Goal: Transaction & Acquisition: Download file/media

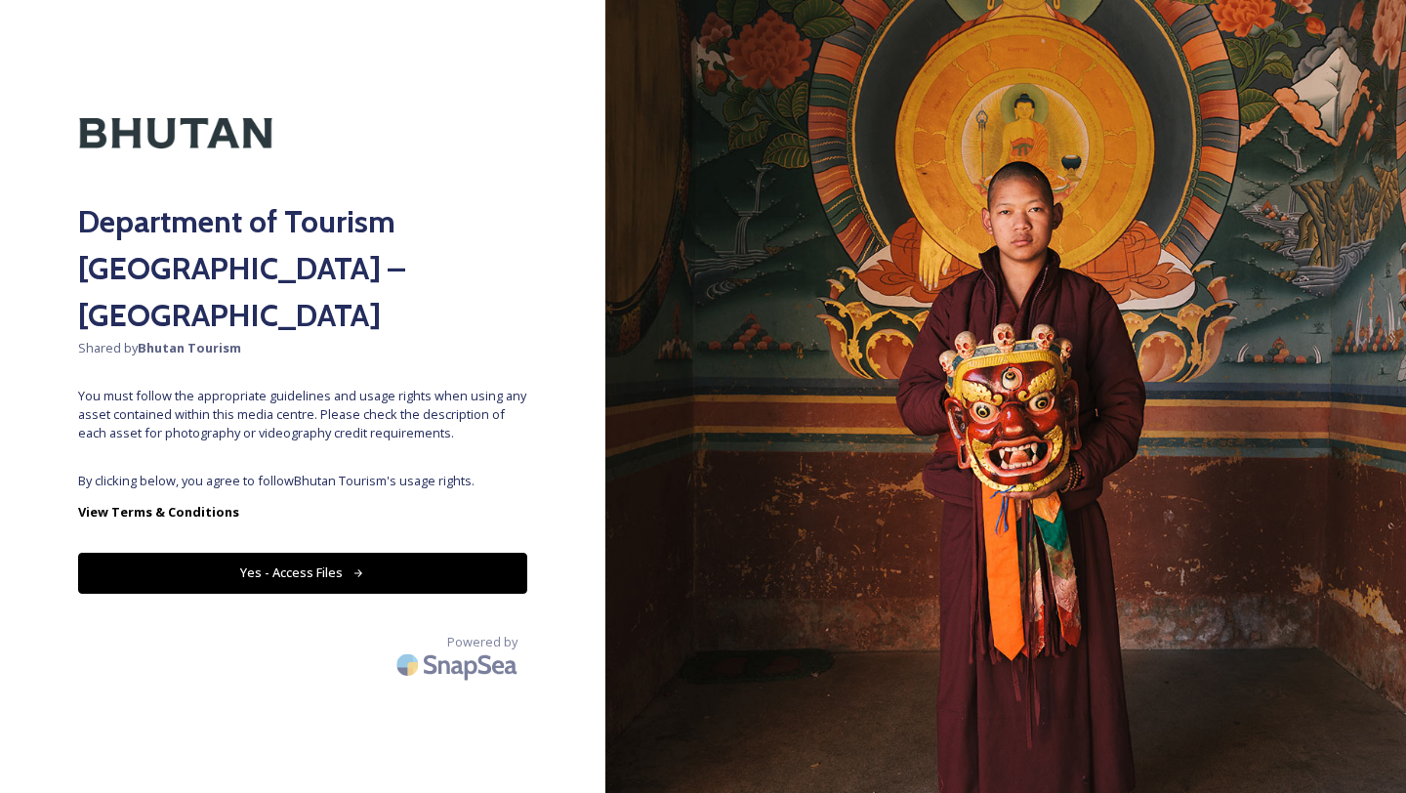
click at [368, 505] on div "Department of Tourism [GEOGRAPHIC_DATA] – Brand Centre Shared by Bhutan Tourism…" at bounding box center [302, 396] width 605 height 637
click at [344, 553] on button "Yes - Access Files" at bounding box center [302, 573] width 449 height 40
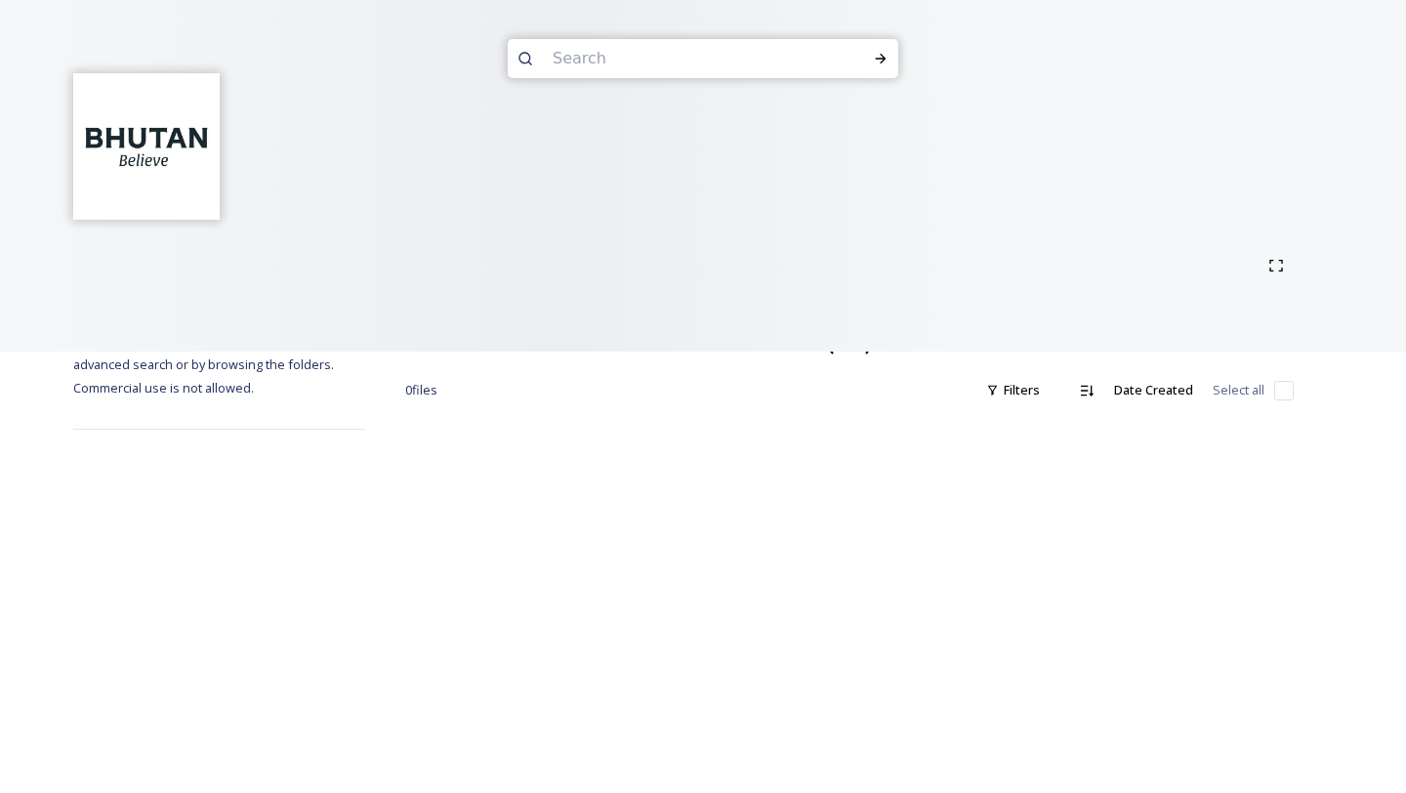
click at [344, 541] on div "Terms & Conditions Shared by: Bhutan Tourism A library of images, videos and ot…" at bounding box center [703, 396] width 1406 height 793
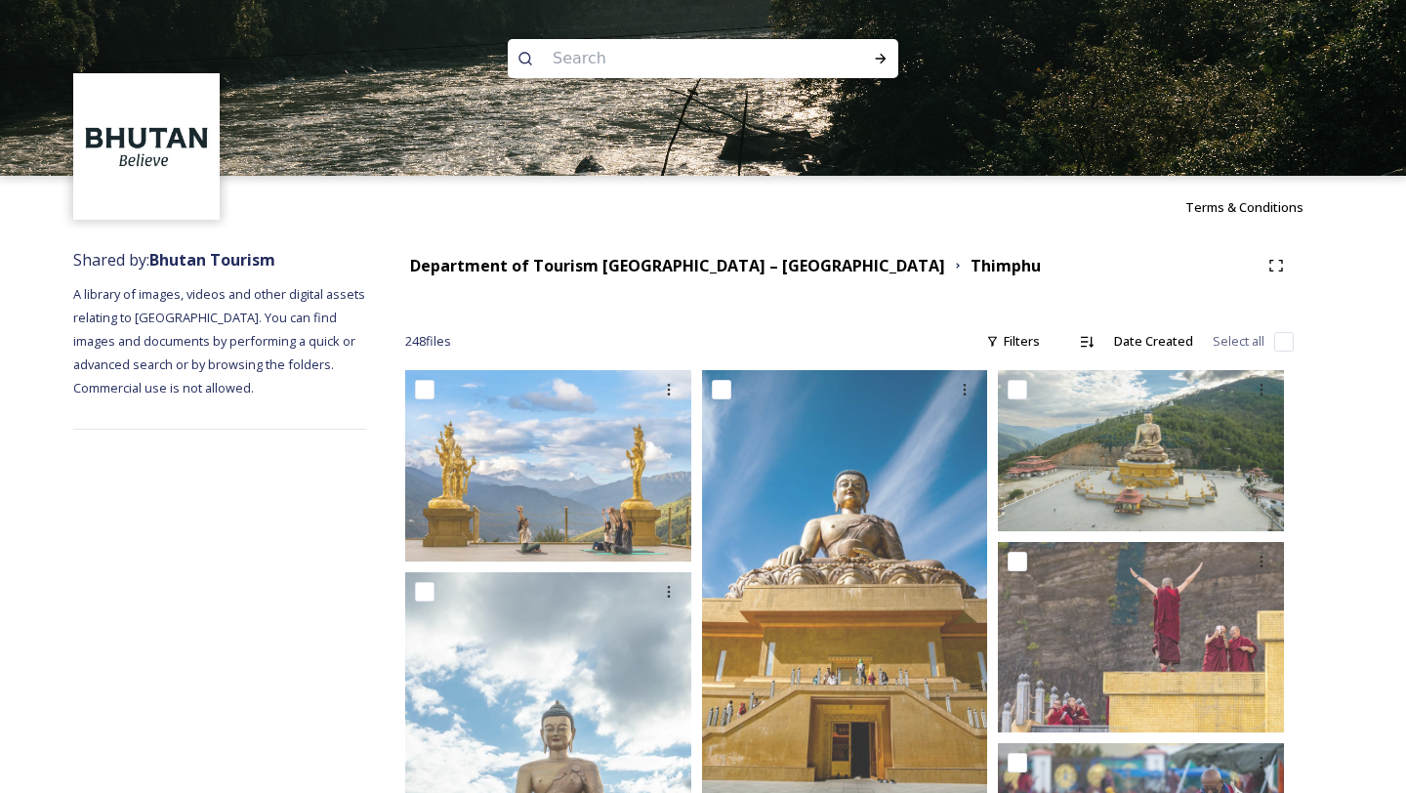
click at [647, 37] on img at bounding box center [703, 88] width 1406 height 176
click at [637, 53] on input at bounding box center [677, 58] width 268 height 43
type input "monks"
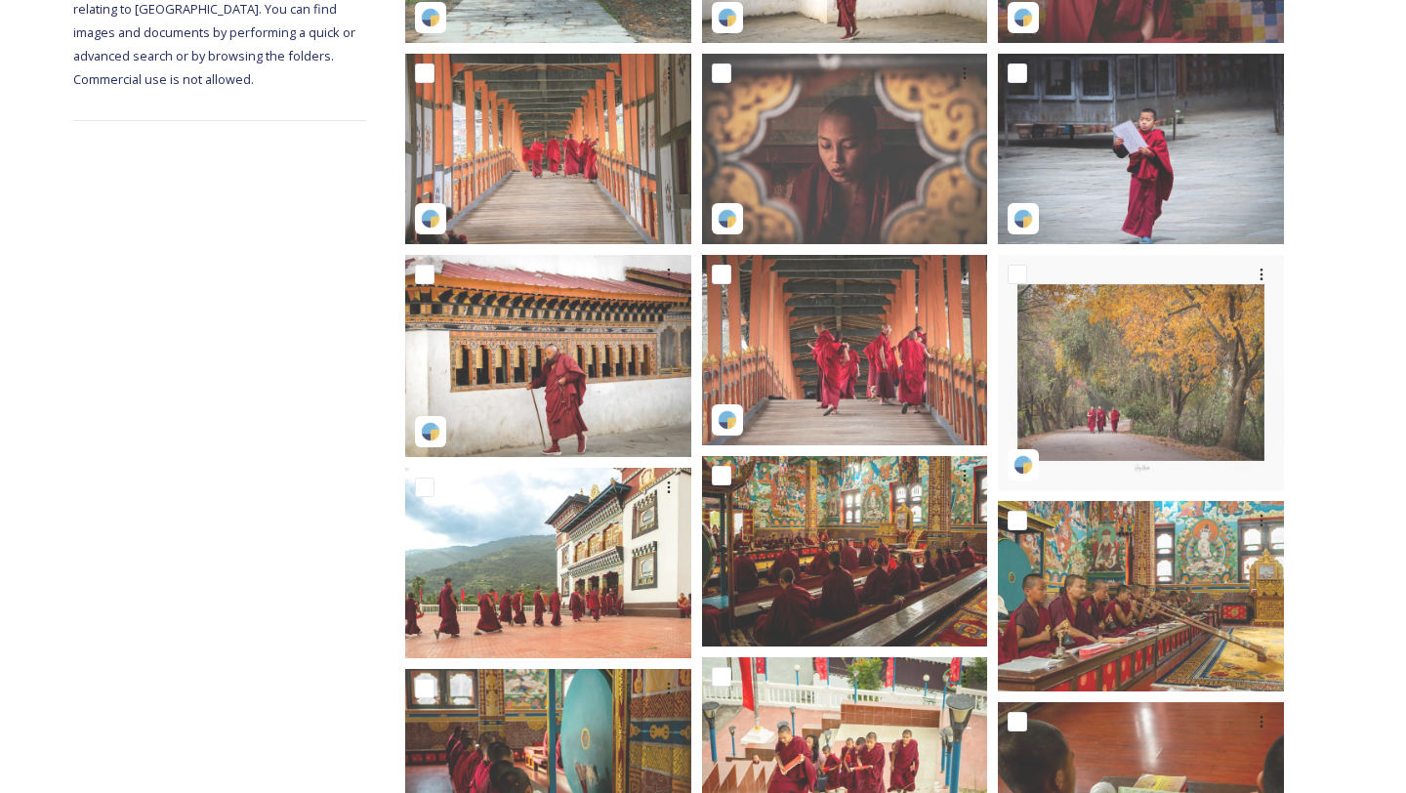
scroll to position [899, 0]
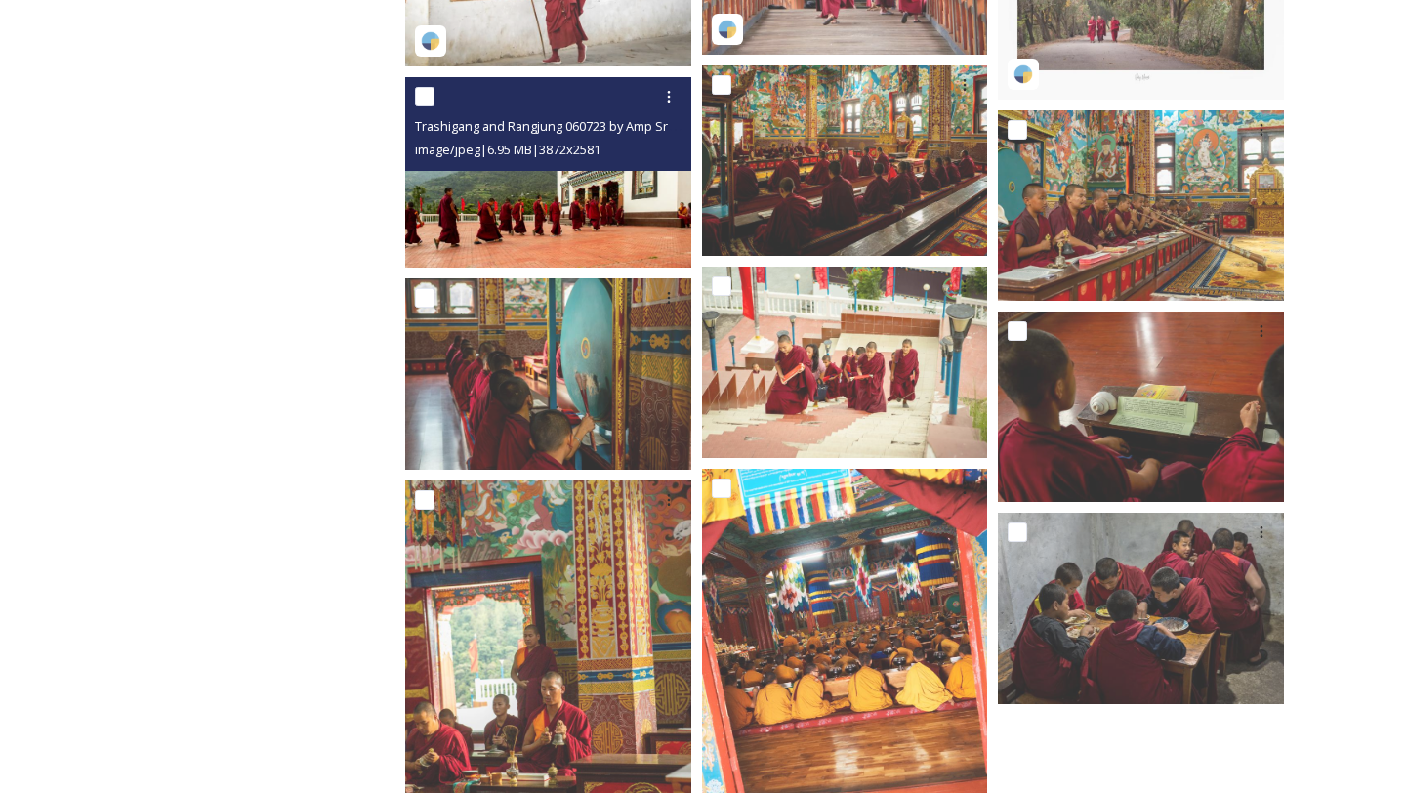
click at [595, 178] on img at bounding box center [548, 172] width 286 height 190
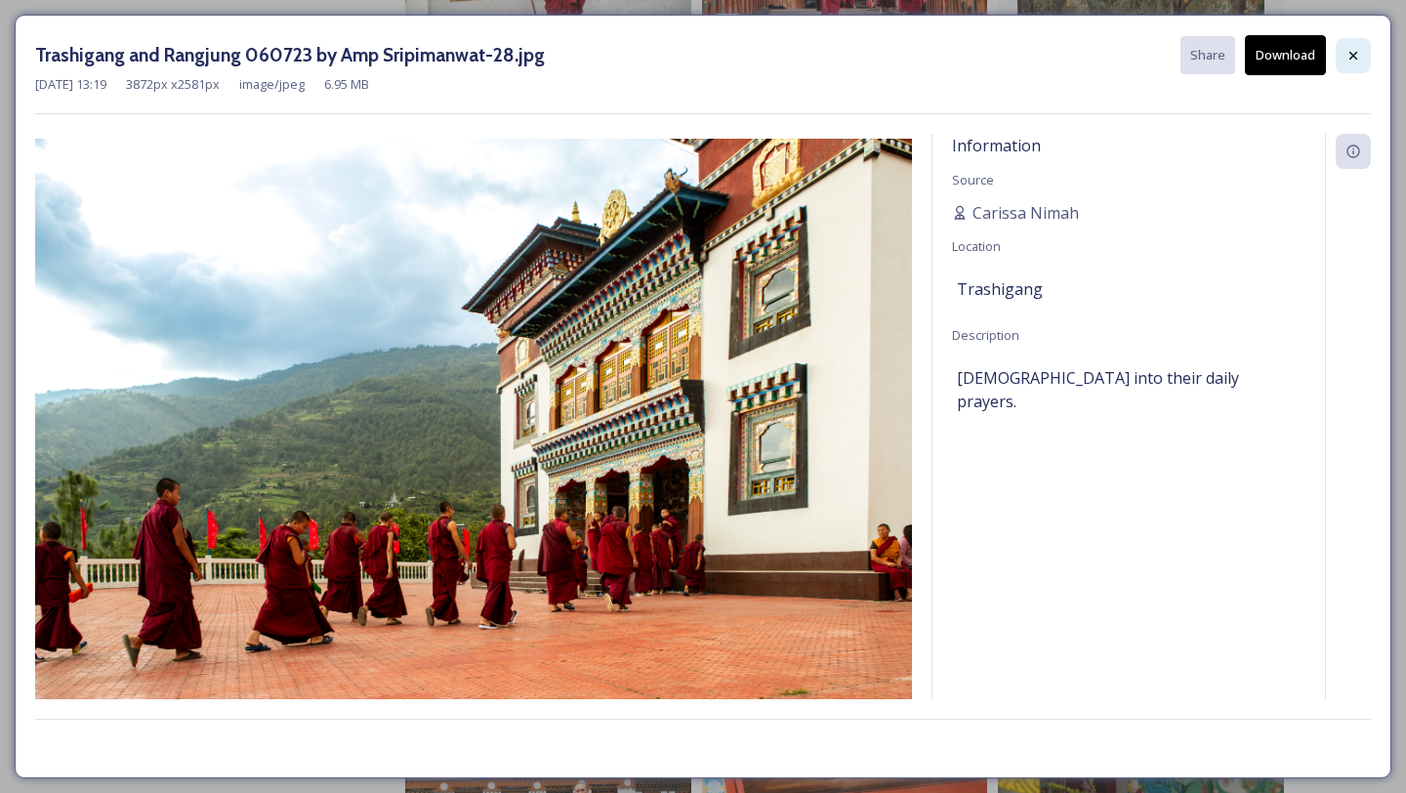
click at [1350, 71] on div at bounding box center [1353, 55] width 35 height 35
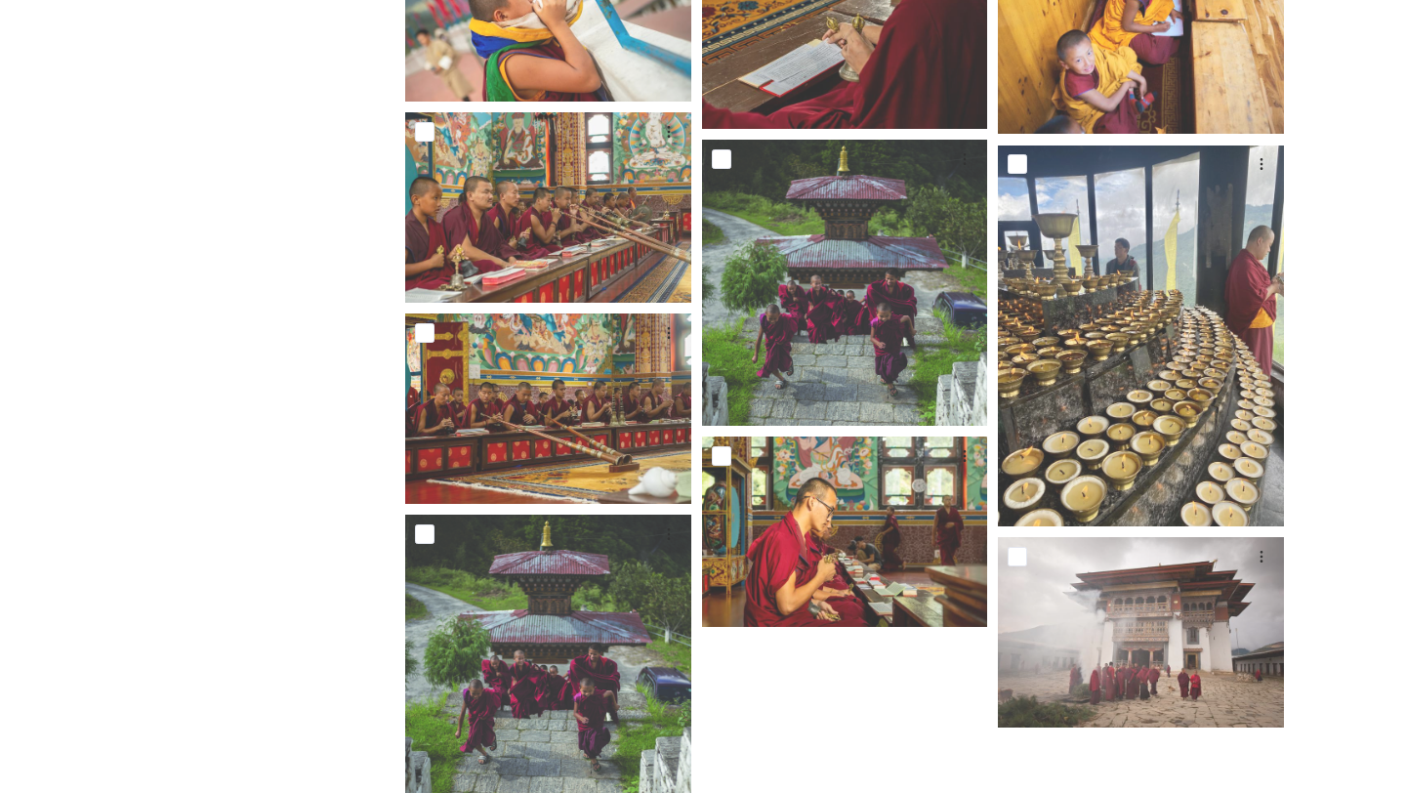
scroll to position [2261, 0]
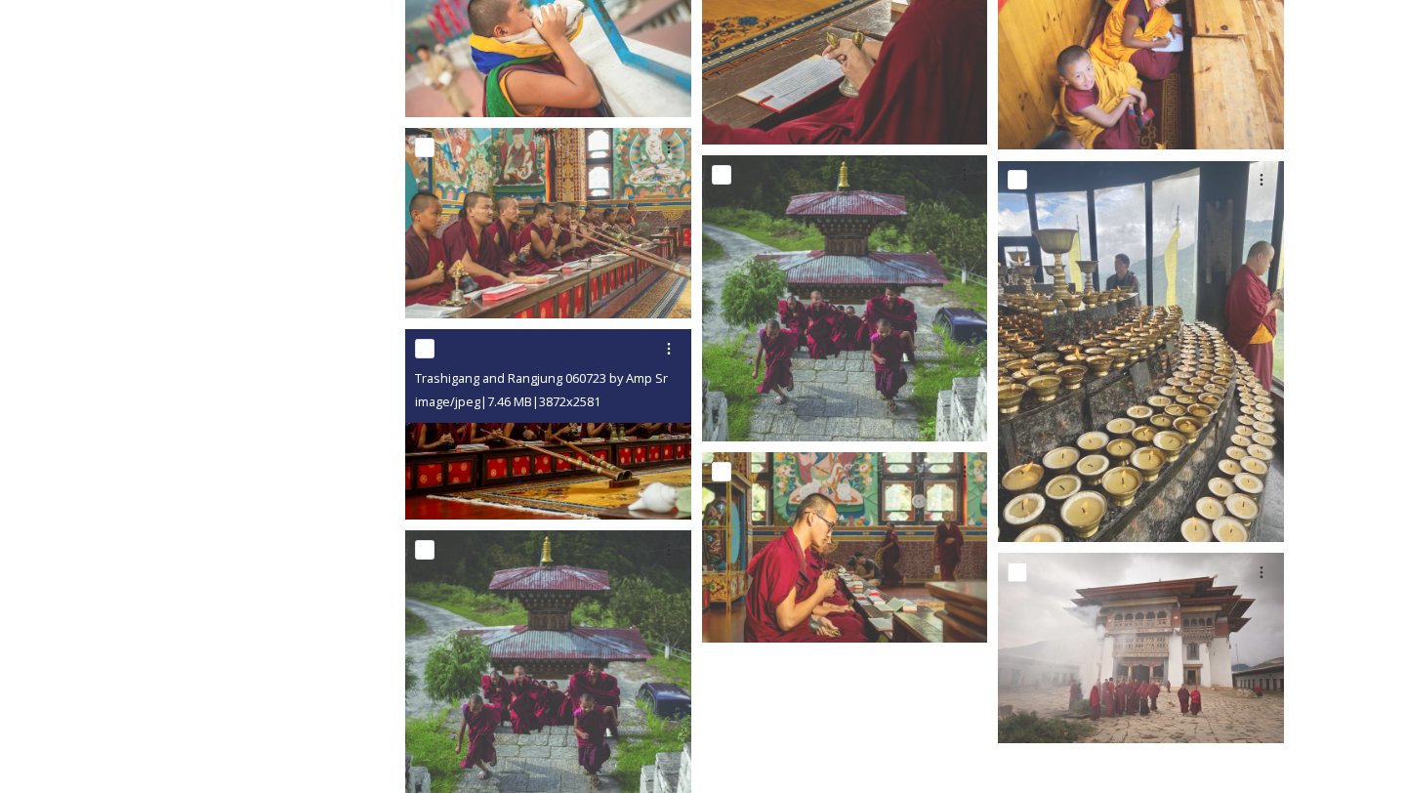
click at [573, 478] on img at bounding box center [548, 424] width 286 height 190
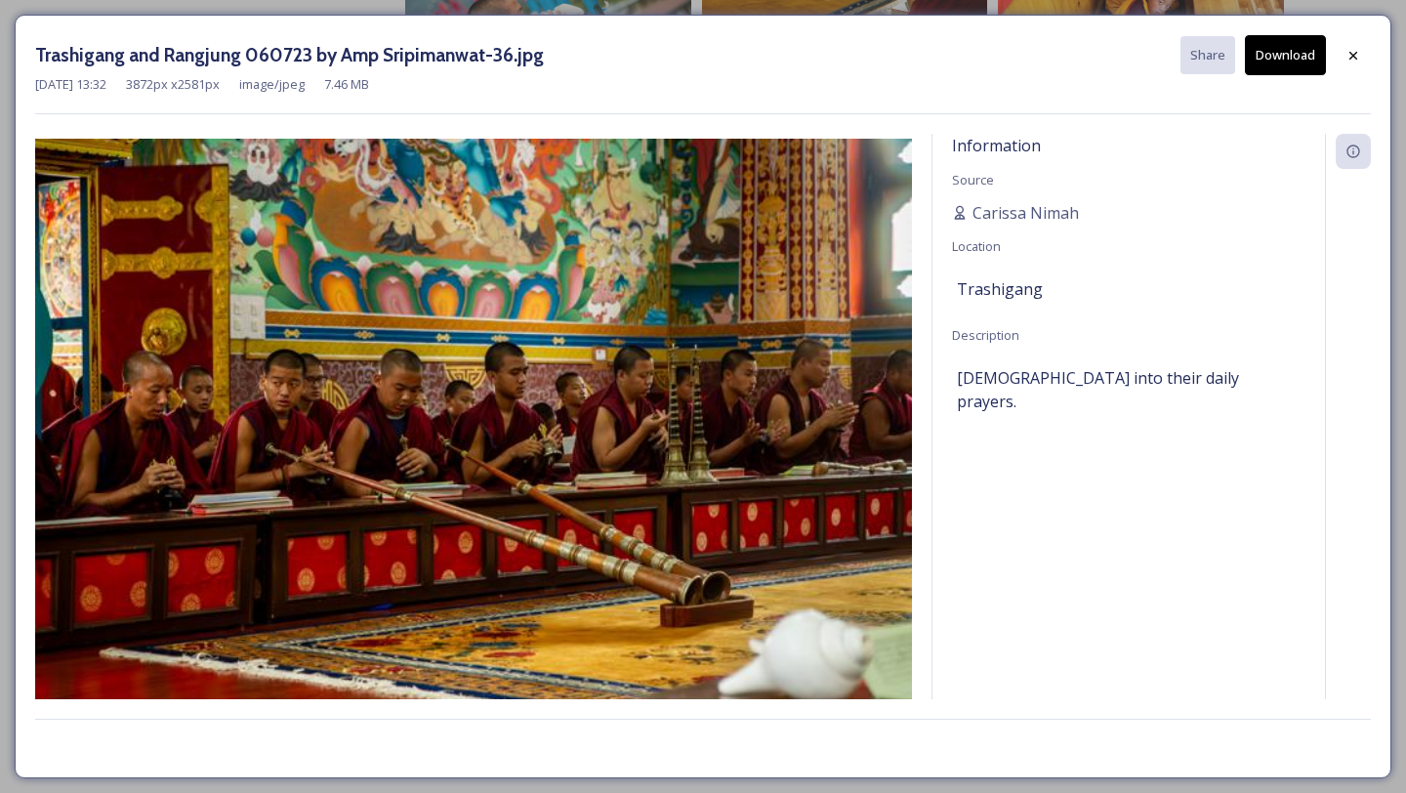
scroll to position [2255, 0]
click at [1340, 60] on div at bounding box center [1353, 55] width 35 height 35
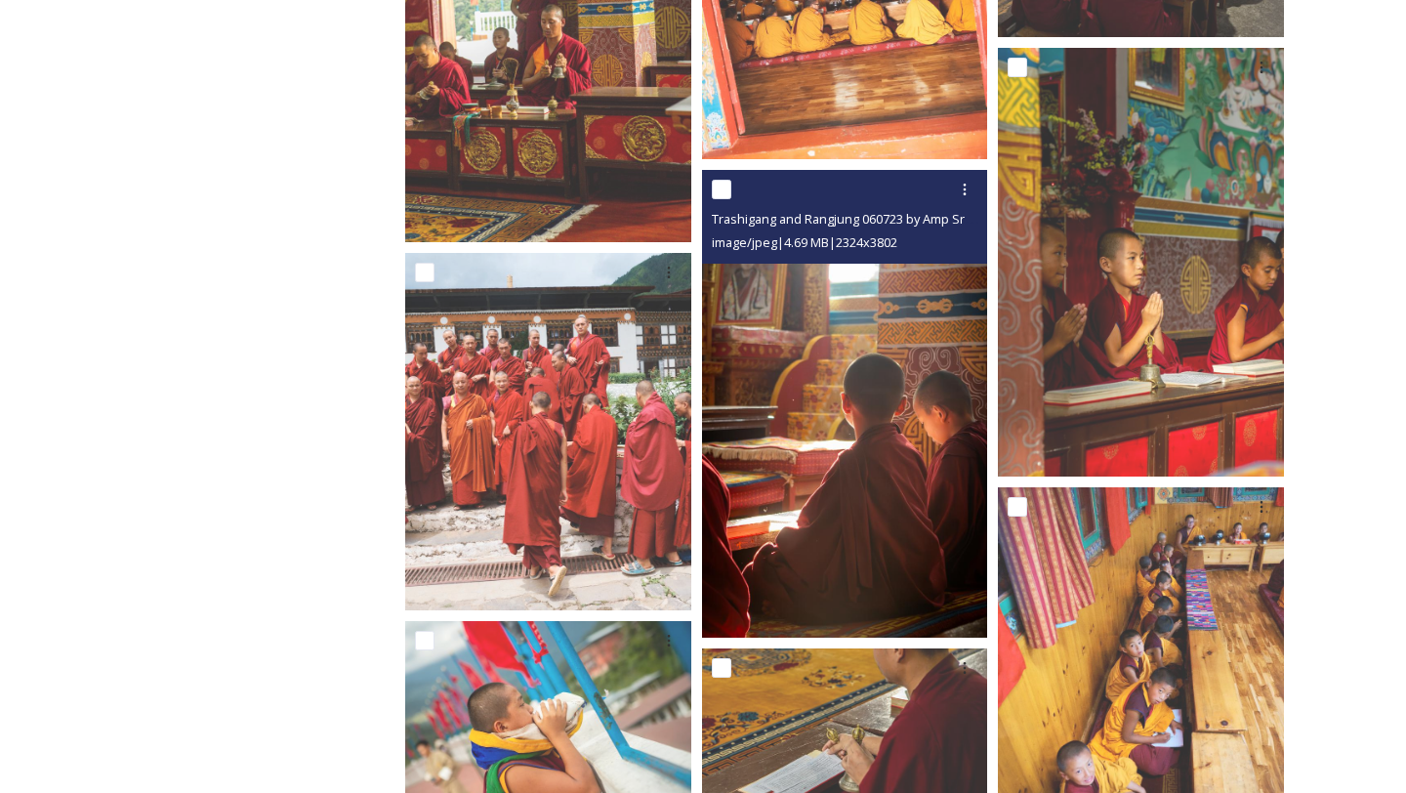
scroll to position [1564, 0]
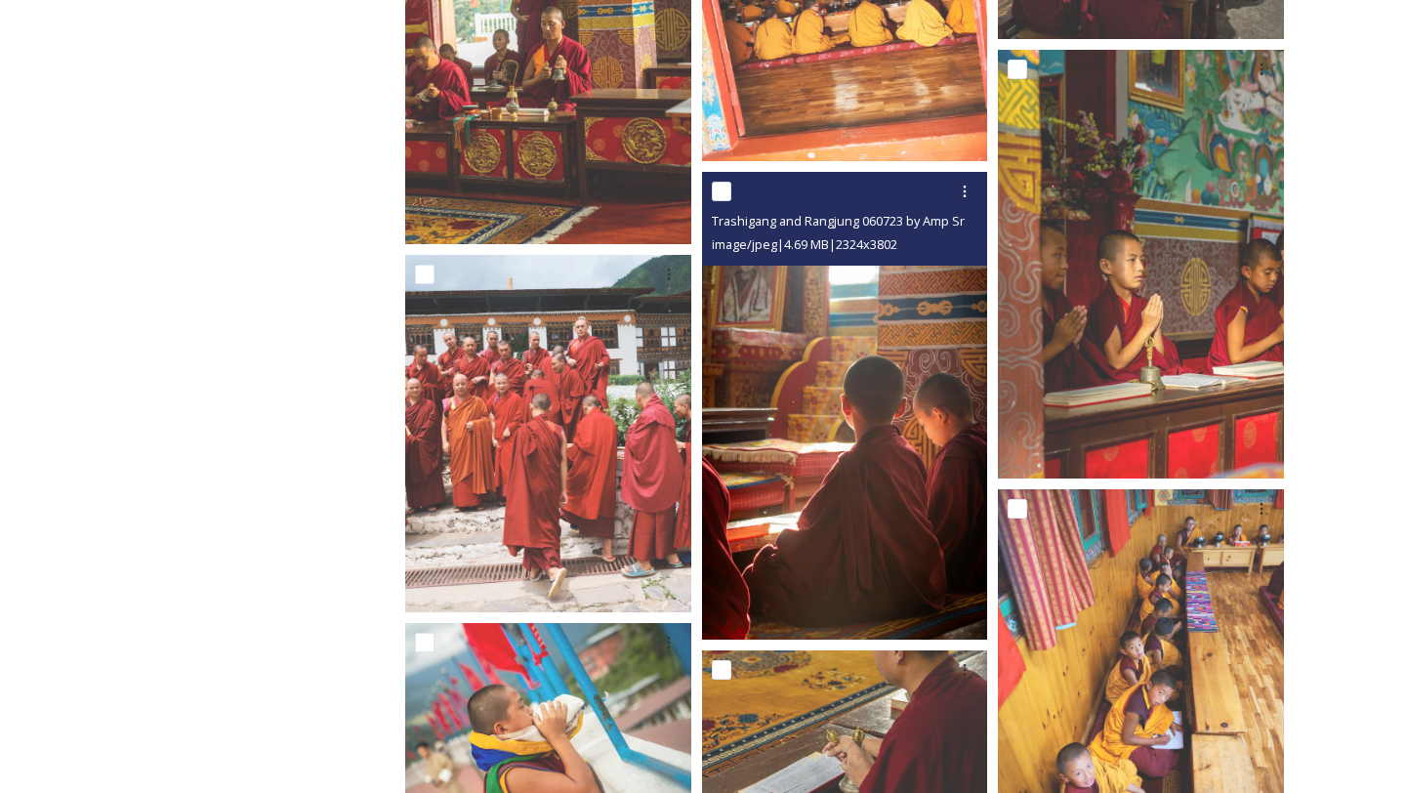
click at [809, 436] on img at bounding box center [845, 406] width 286 height 468
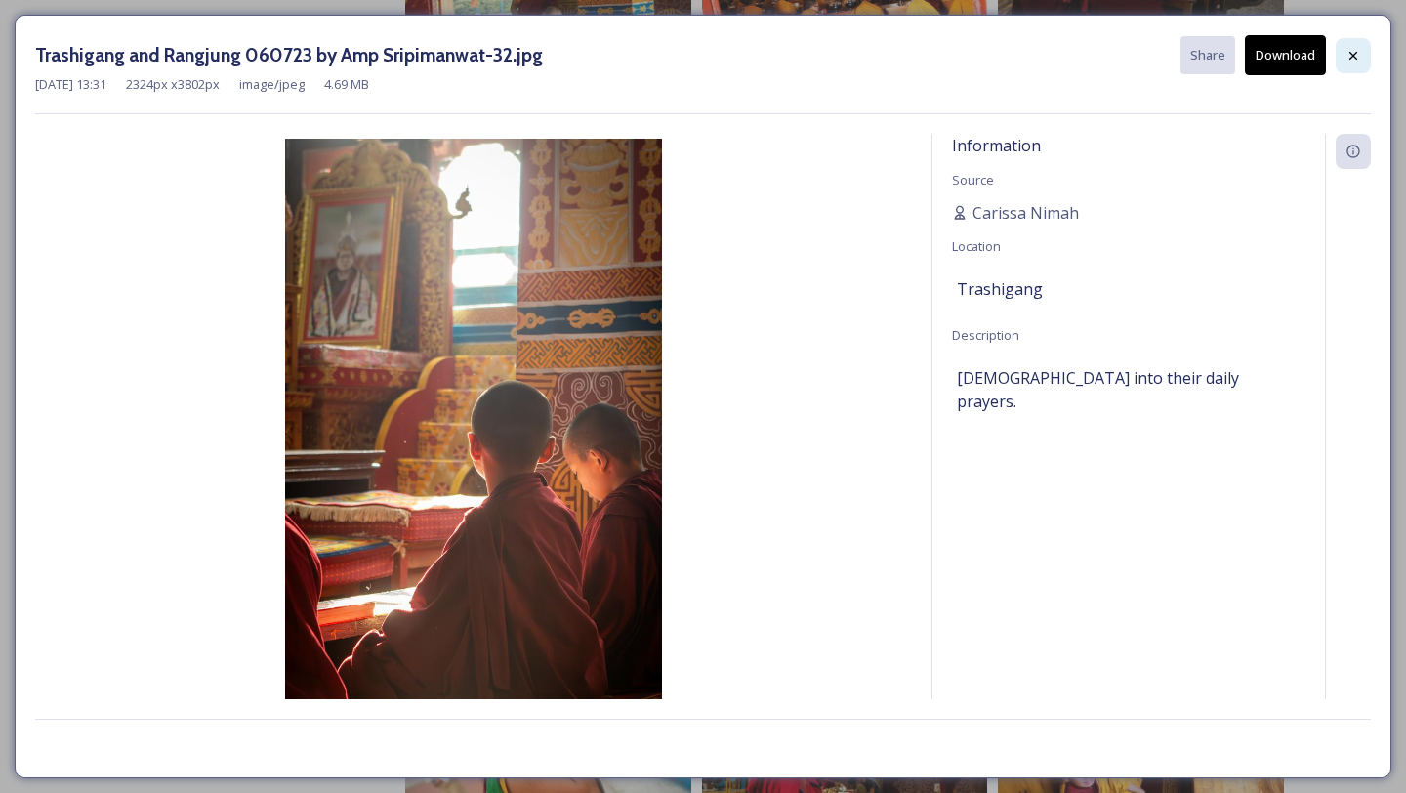
click at [1354, 63] on div at bounding box center [1353, 55] width 35 height 35
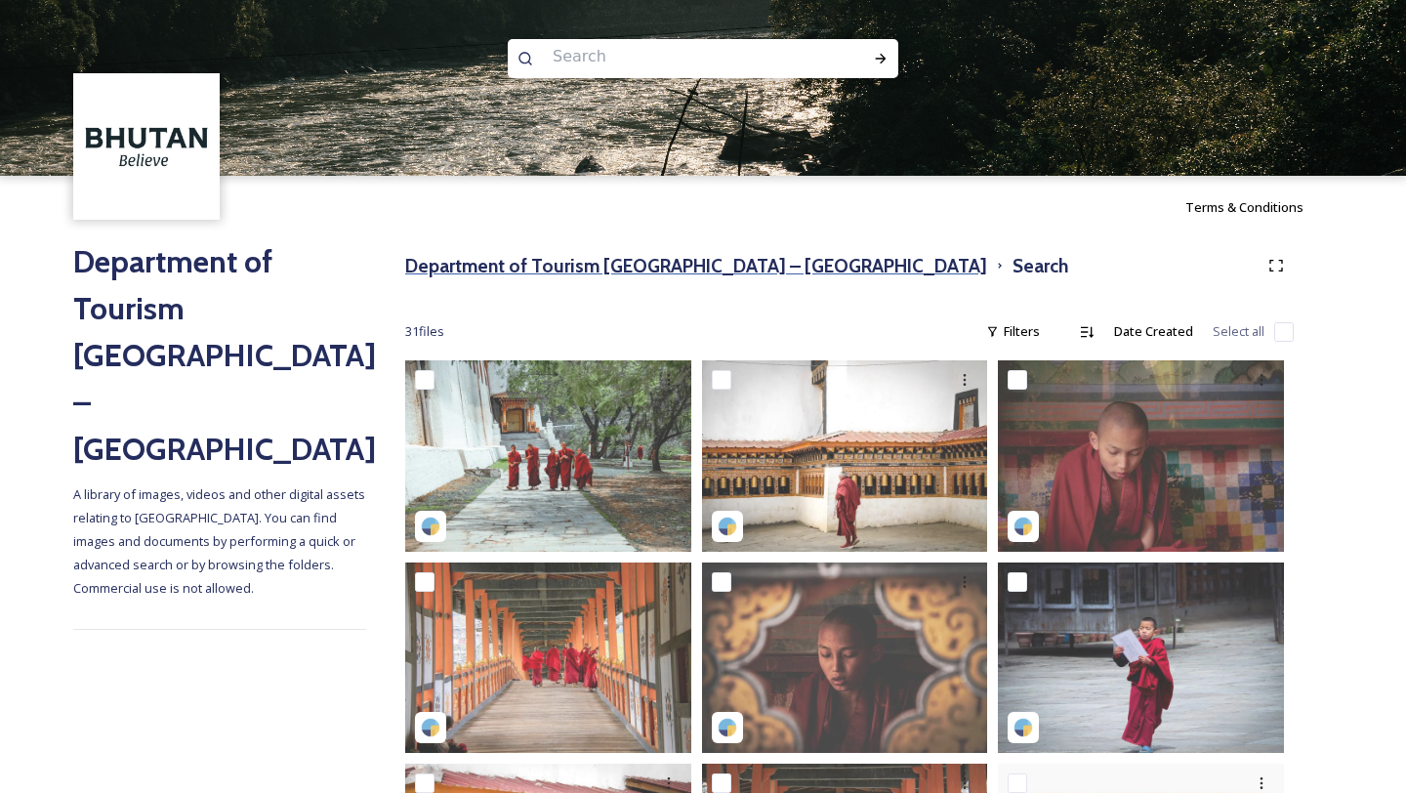
click at [666, 263] on h3 "Department of Tourism [GEOGRAPHIC_DATA] – [GEOGRAPHIC_DATA]" at bounding box center [696, 266] width 582 height 28
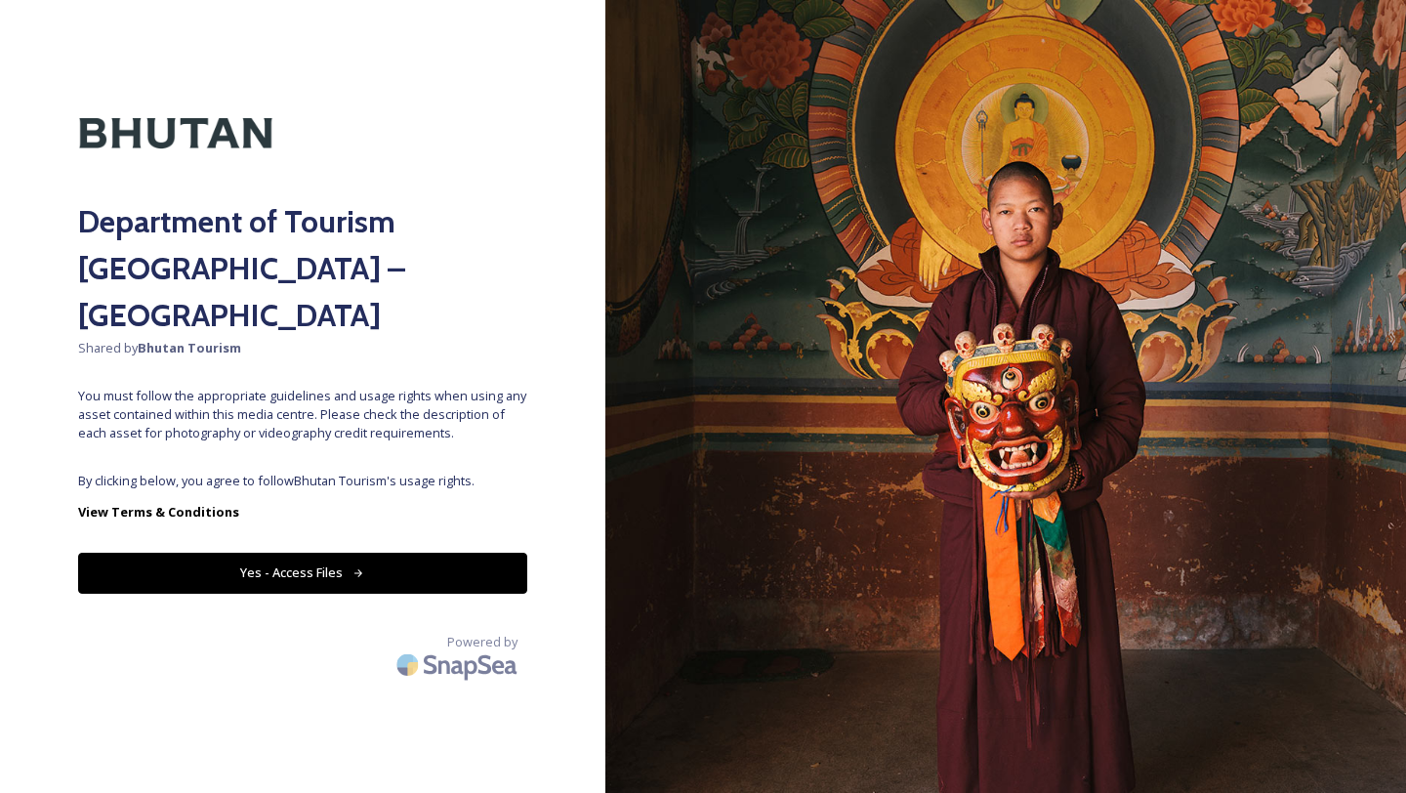
click at [294, 553] on button "Yes - Access Files" at bounding box center [302, 573] width 449 height 40
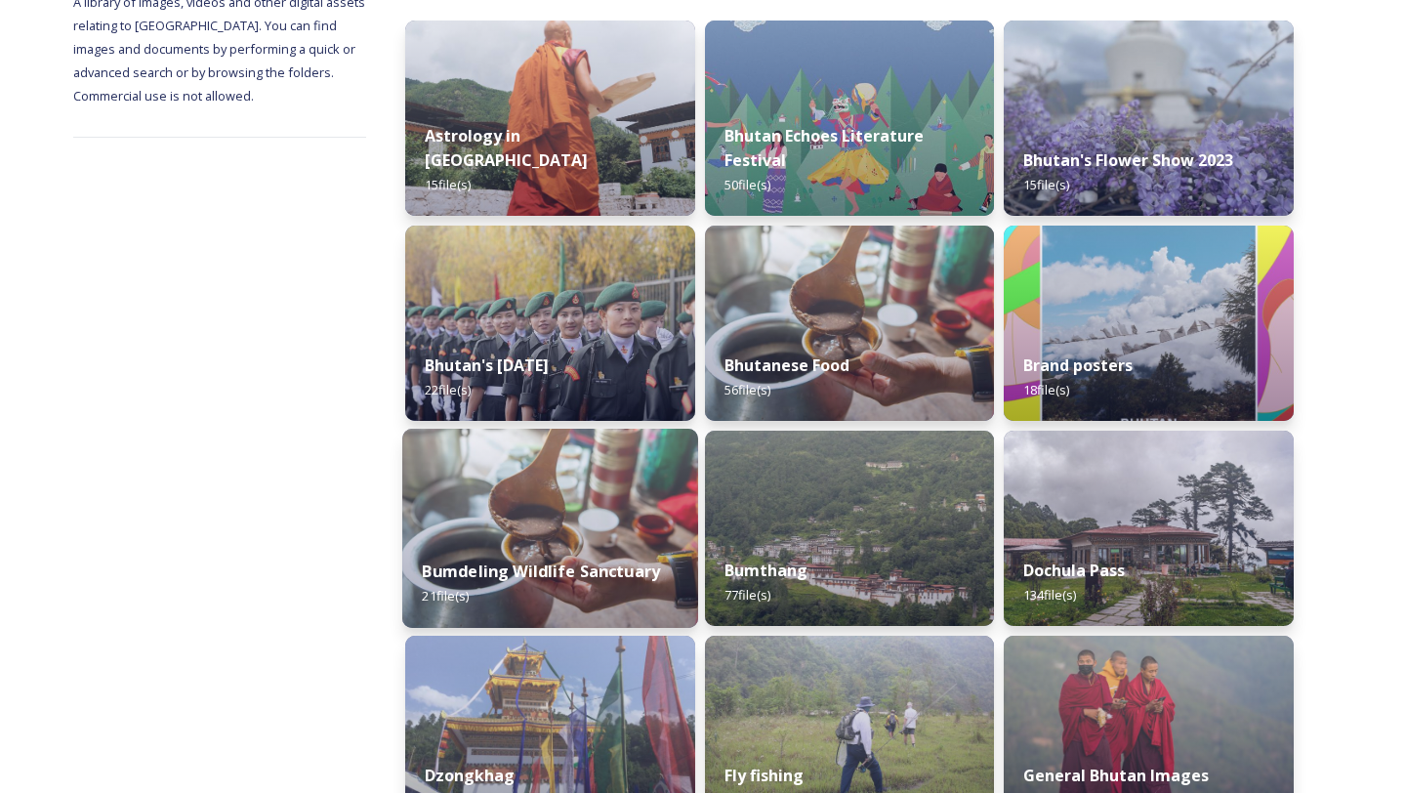
scroll to position [311, 0]
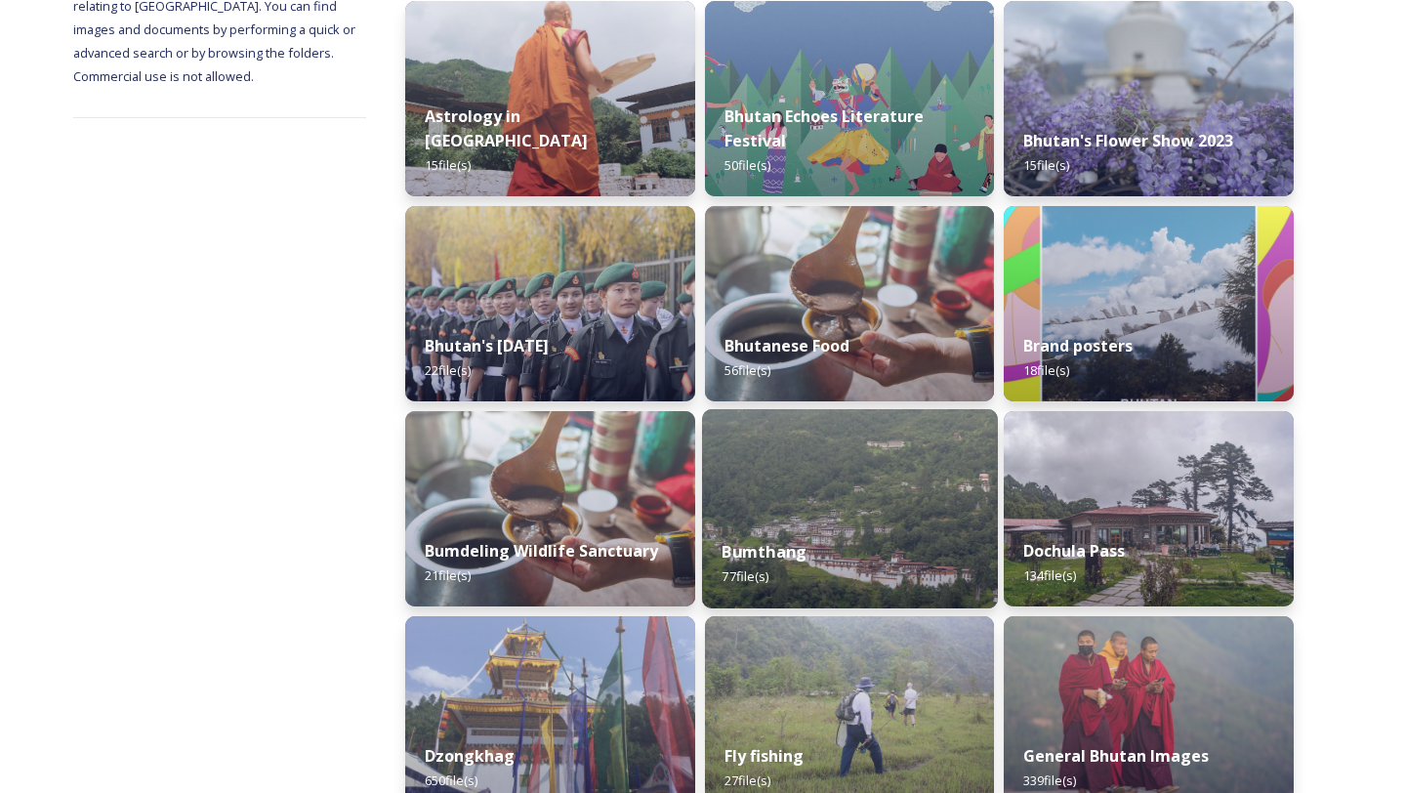
click at [880, 562] on div "Bumthang 77 file(s)" at bounding box center [850, 563] width 296 height 89
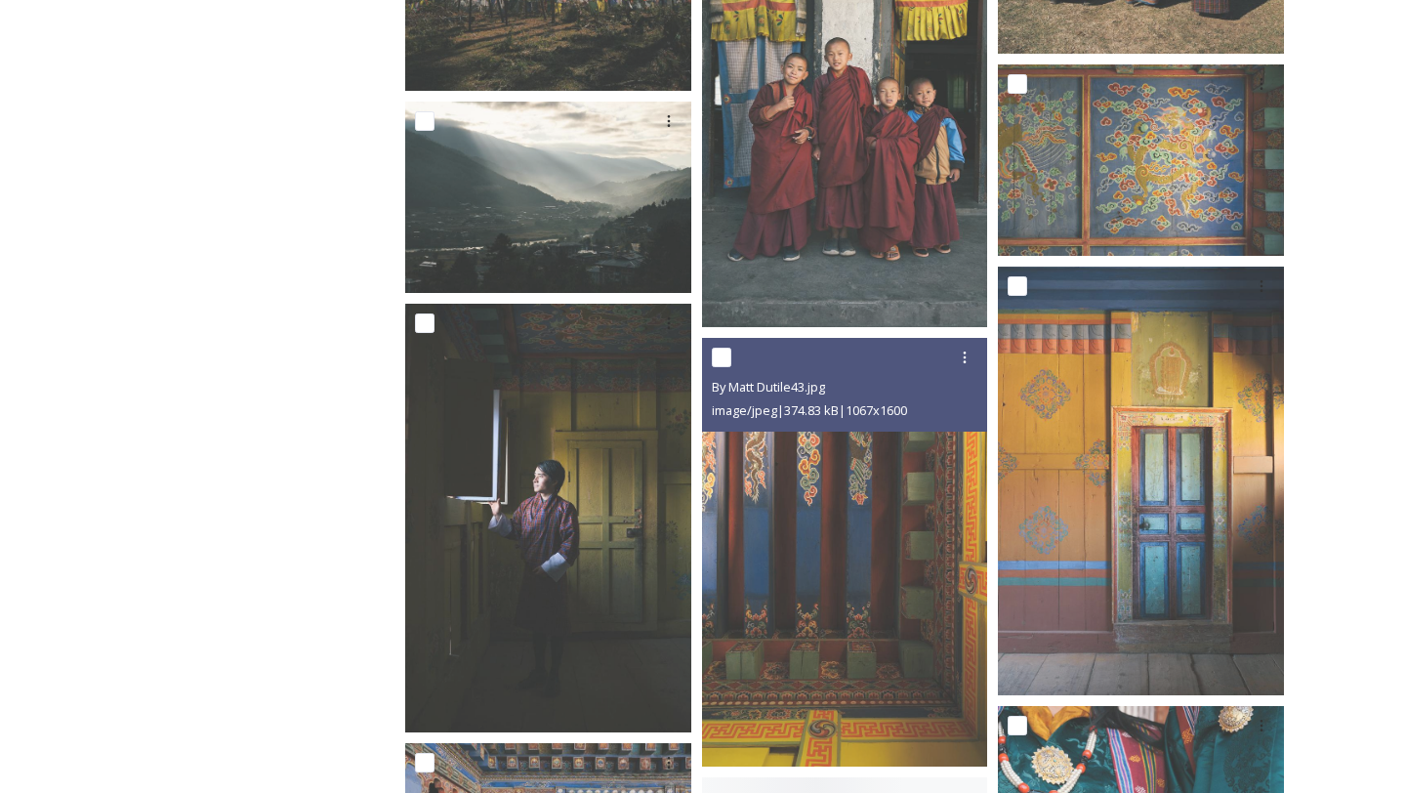
scroll to position [6006, 0]
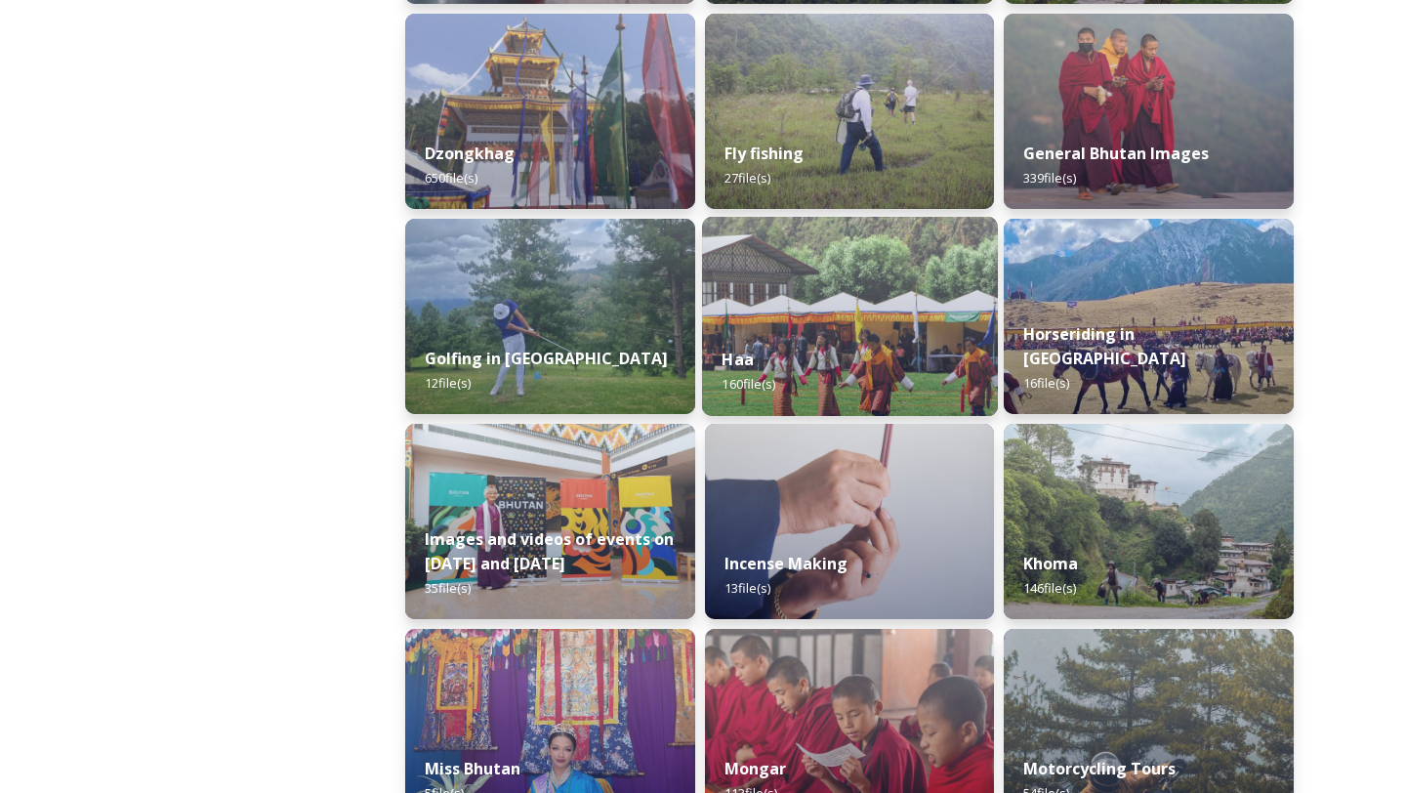
scroll to position [917, 0]
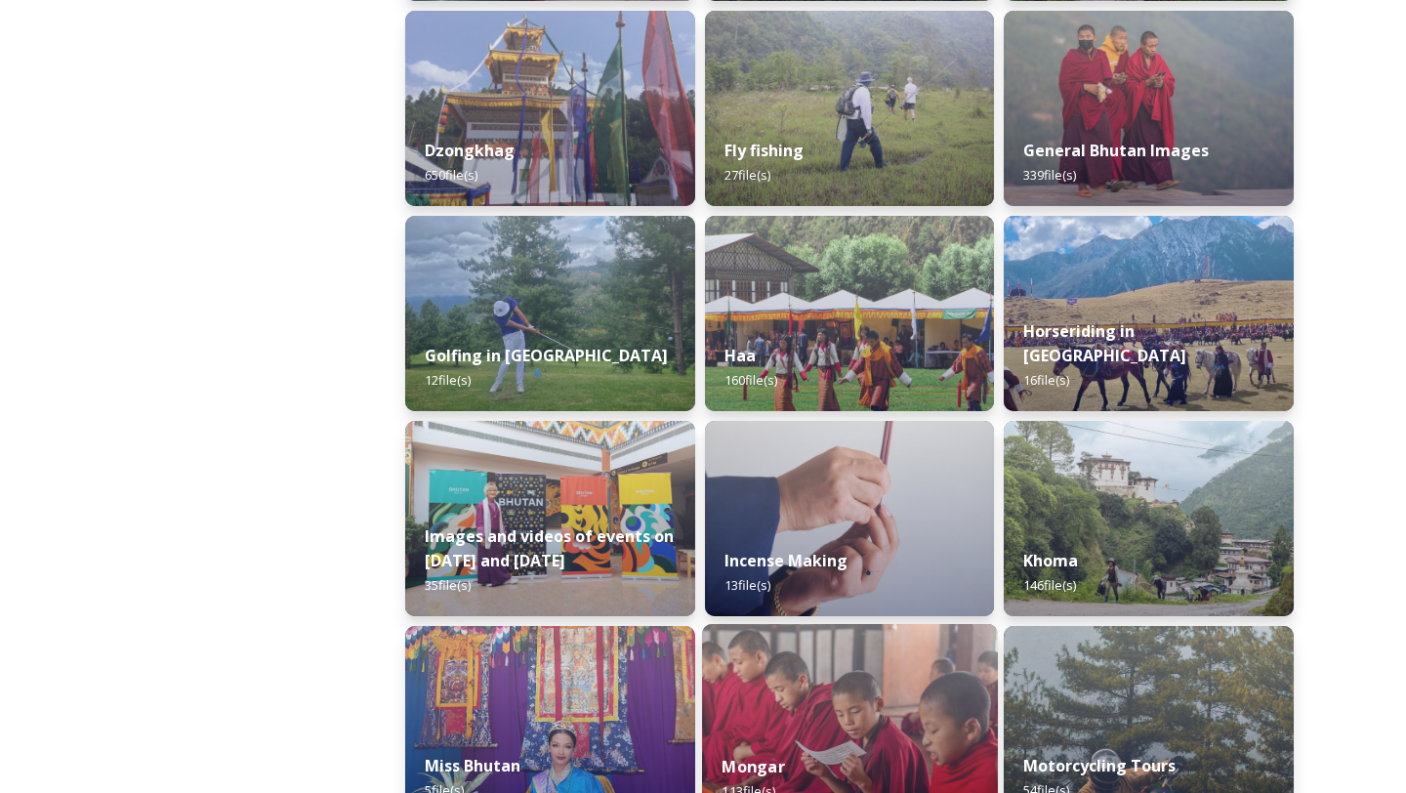
click at [899, 742] on div "[PERSON_NAME] 113 file(s)" at bounding box center [850, 778] width 296 height 89
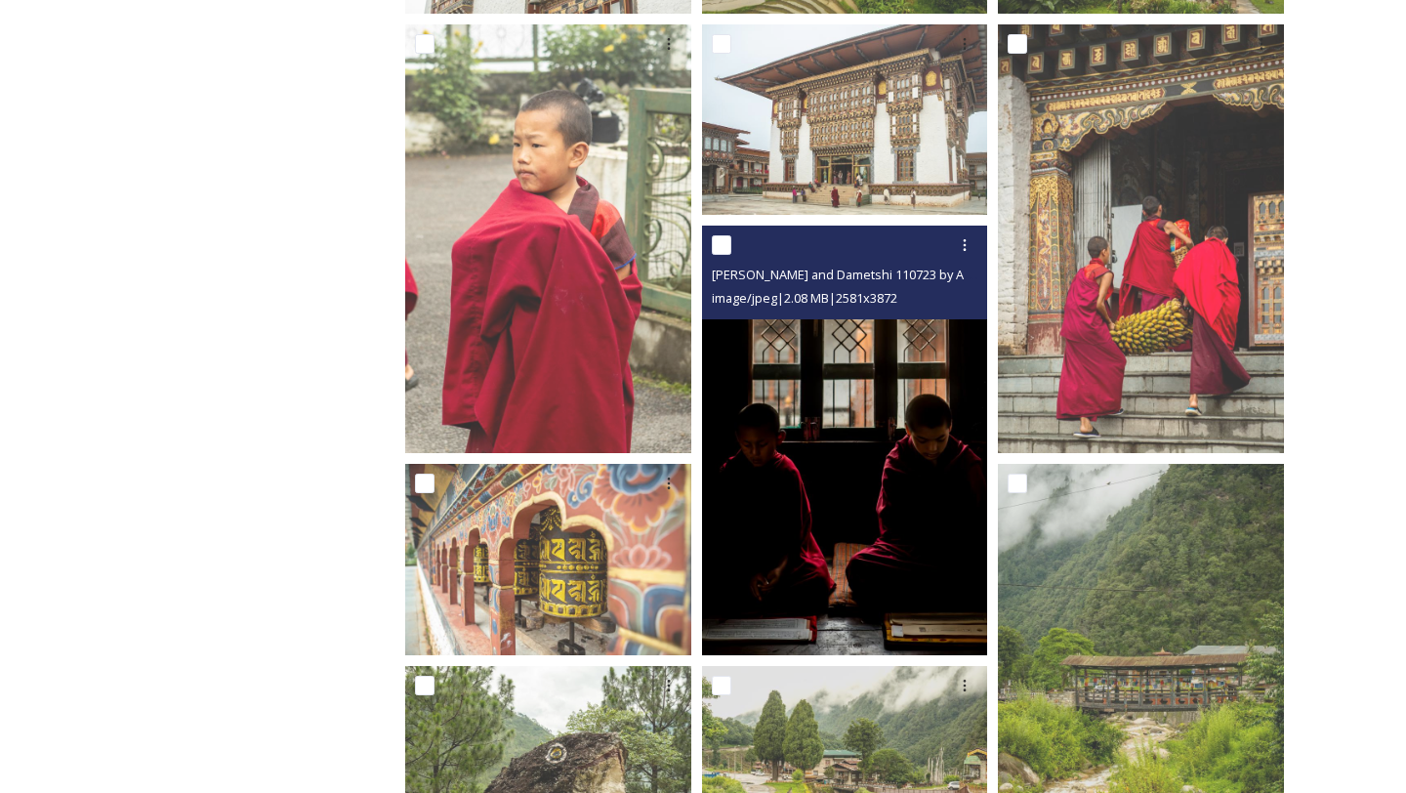
scroll to position [5650, 0]
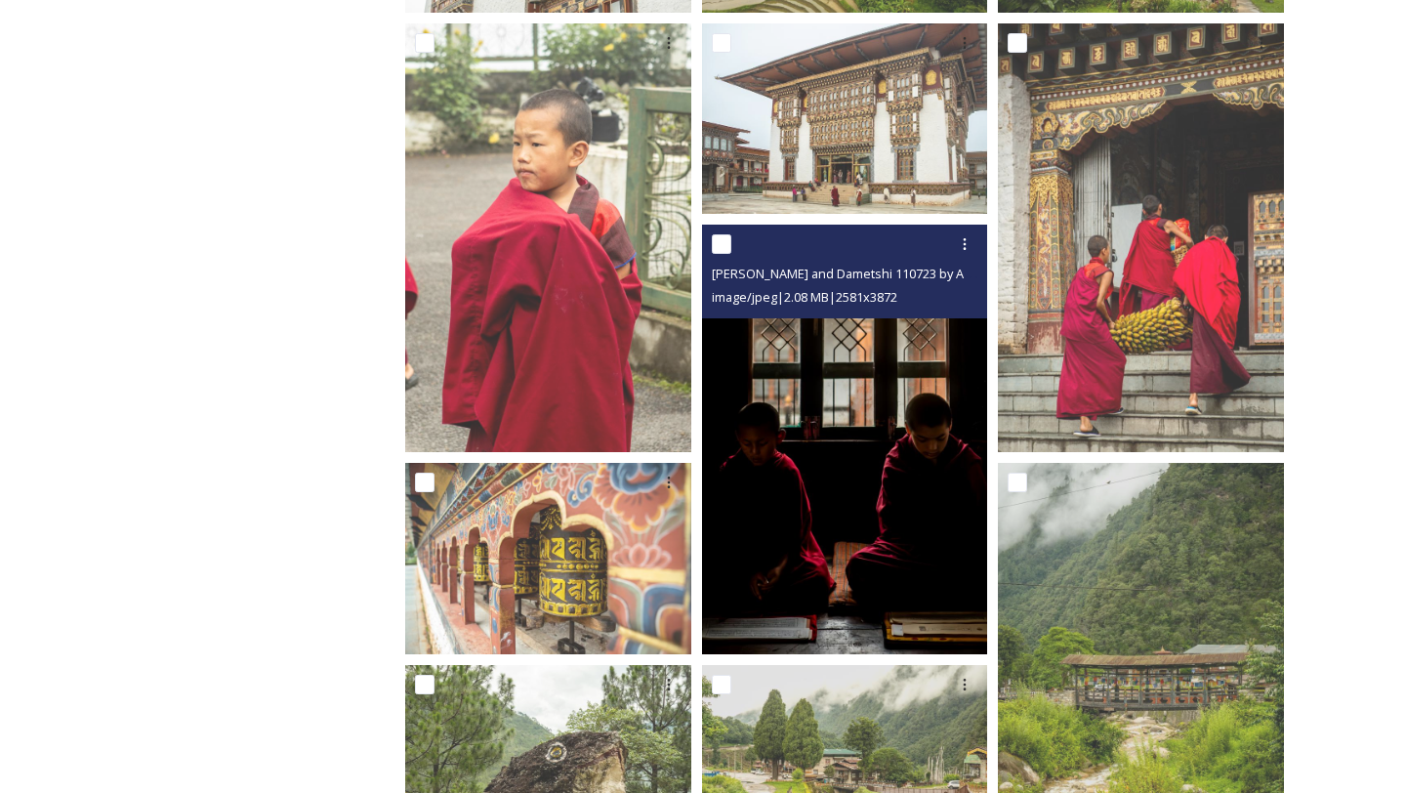
click at [877, 553] on img at bounding box center [845, 440] width 286 height 430
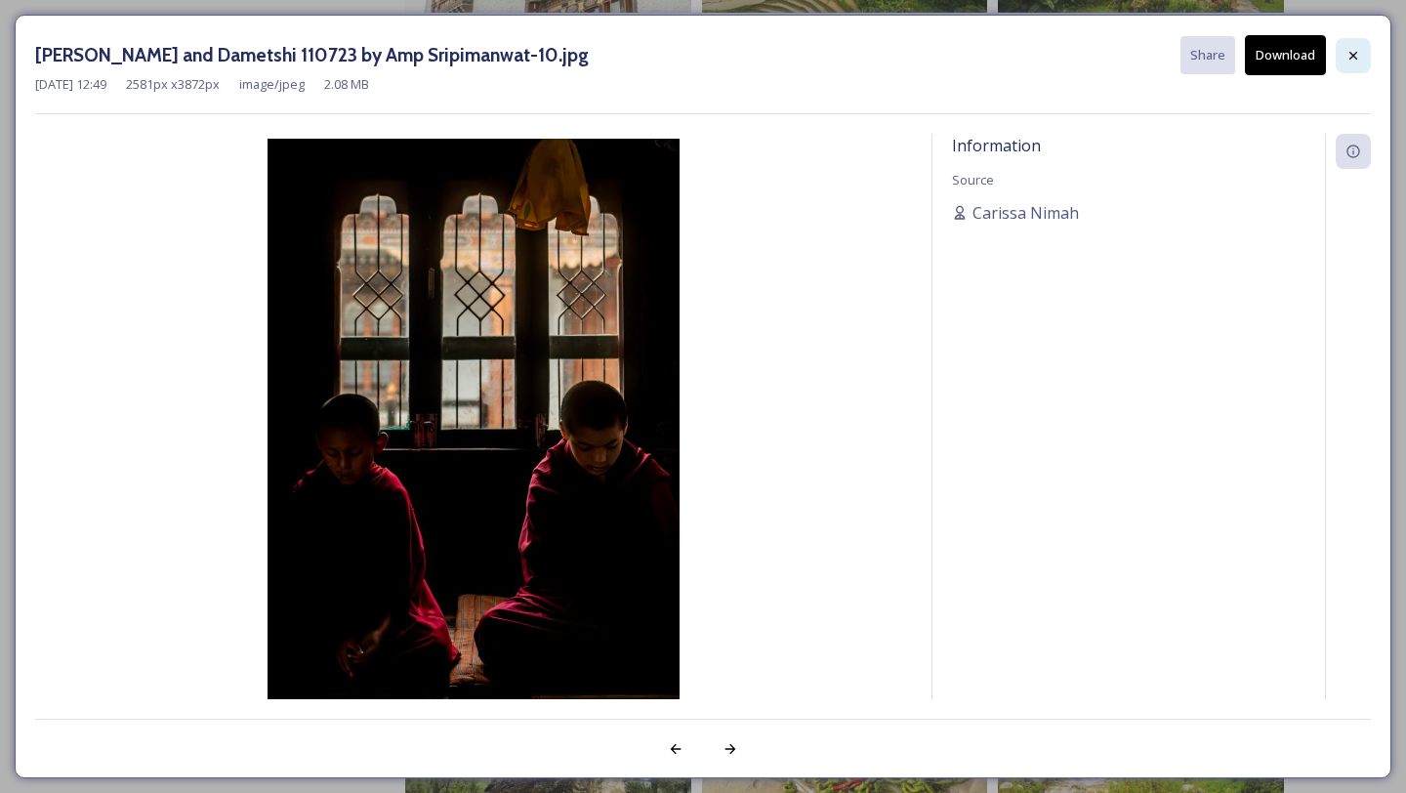
click at [1352, 70] on div at bounding box center [1353, 55] width 35 height 35
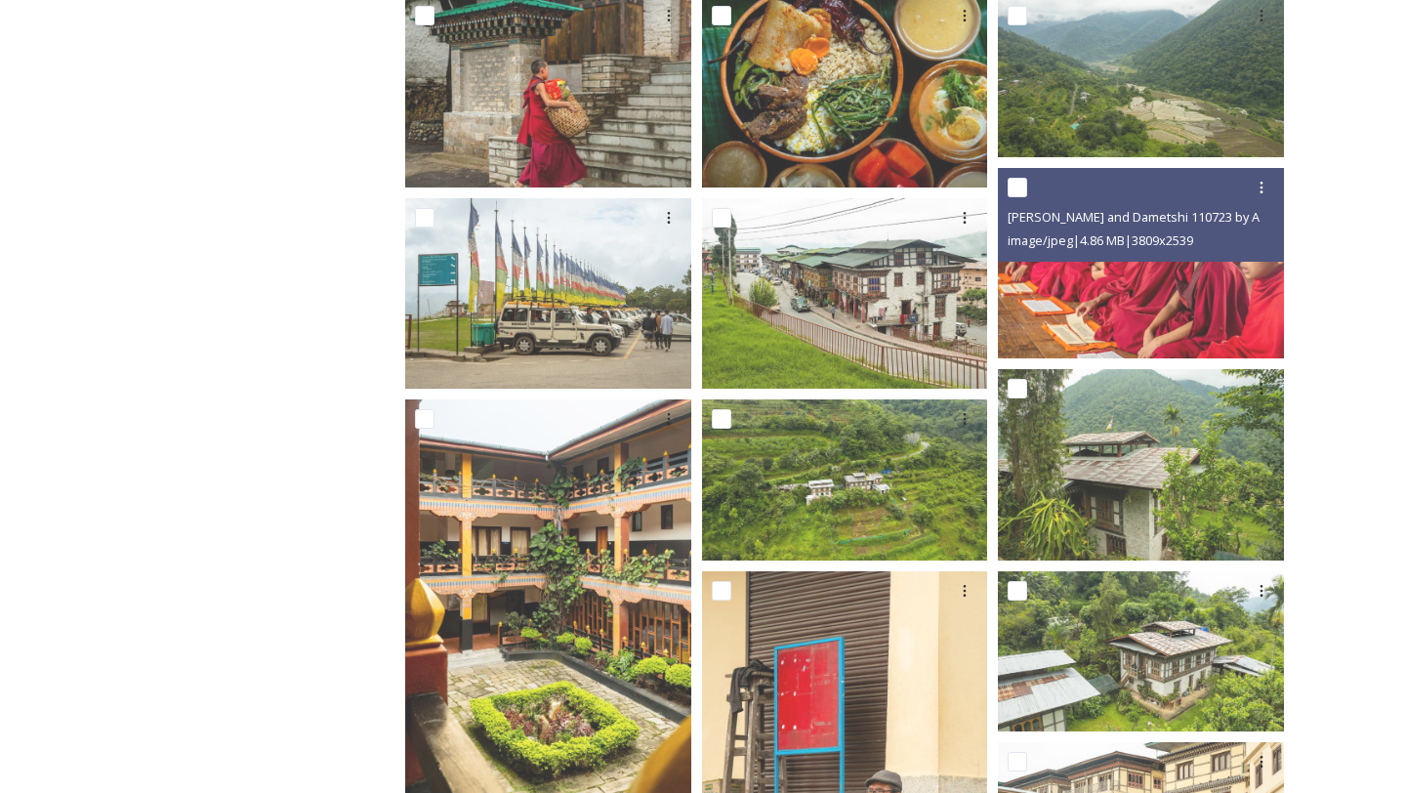
scroll to position [0, 0]
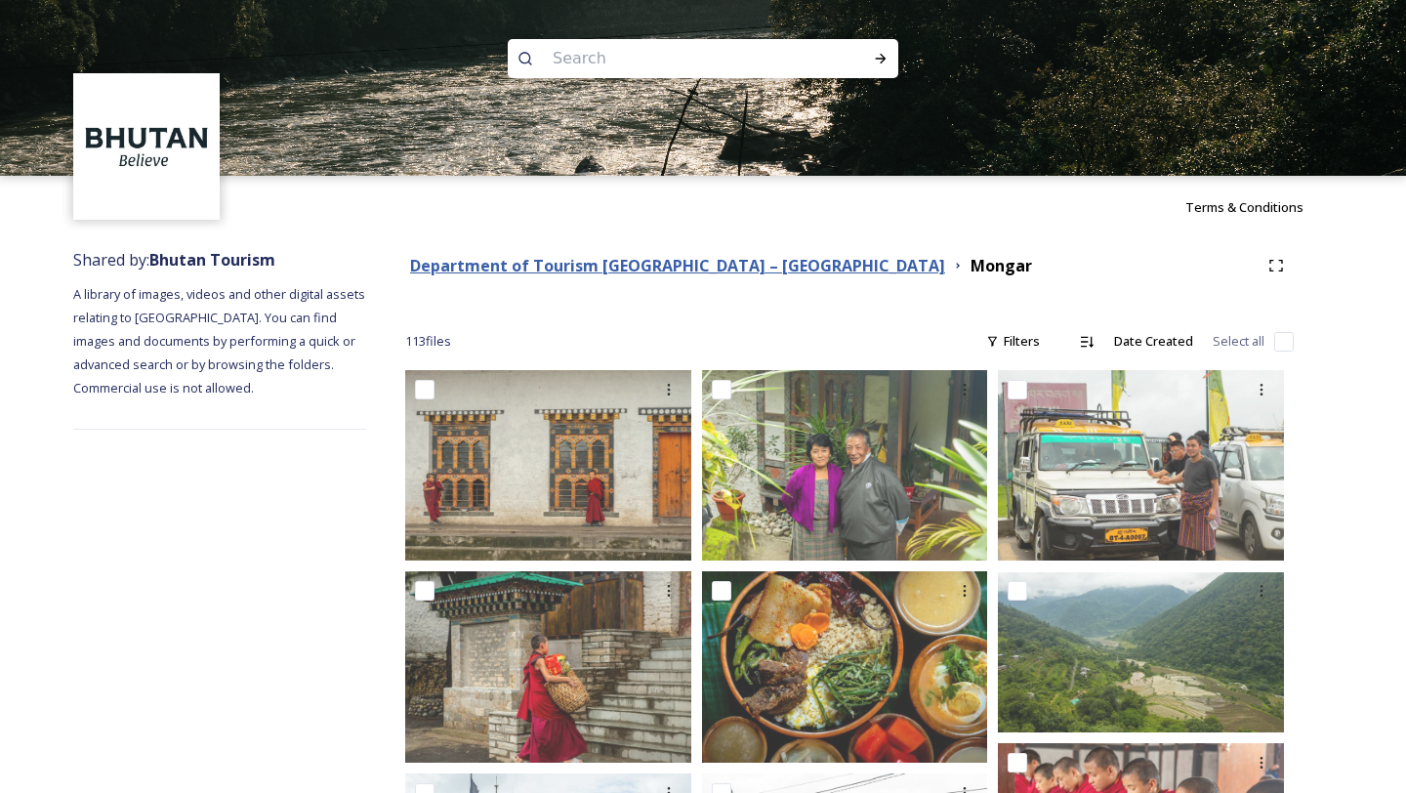
click at [707, 273] on strong "Department of Tourism [GEOGRAPHIC_DATA] – [GEOGRAPHIC_DATA]" at bounding box center [677, 265] width 535 height 21
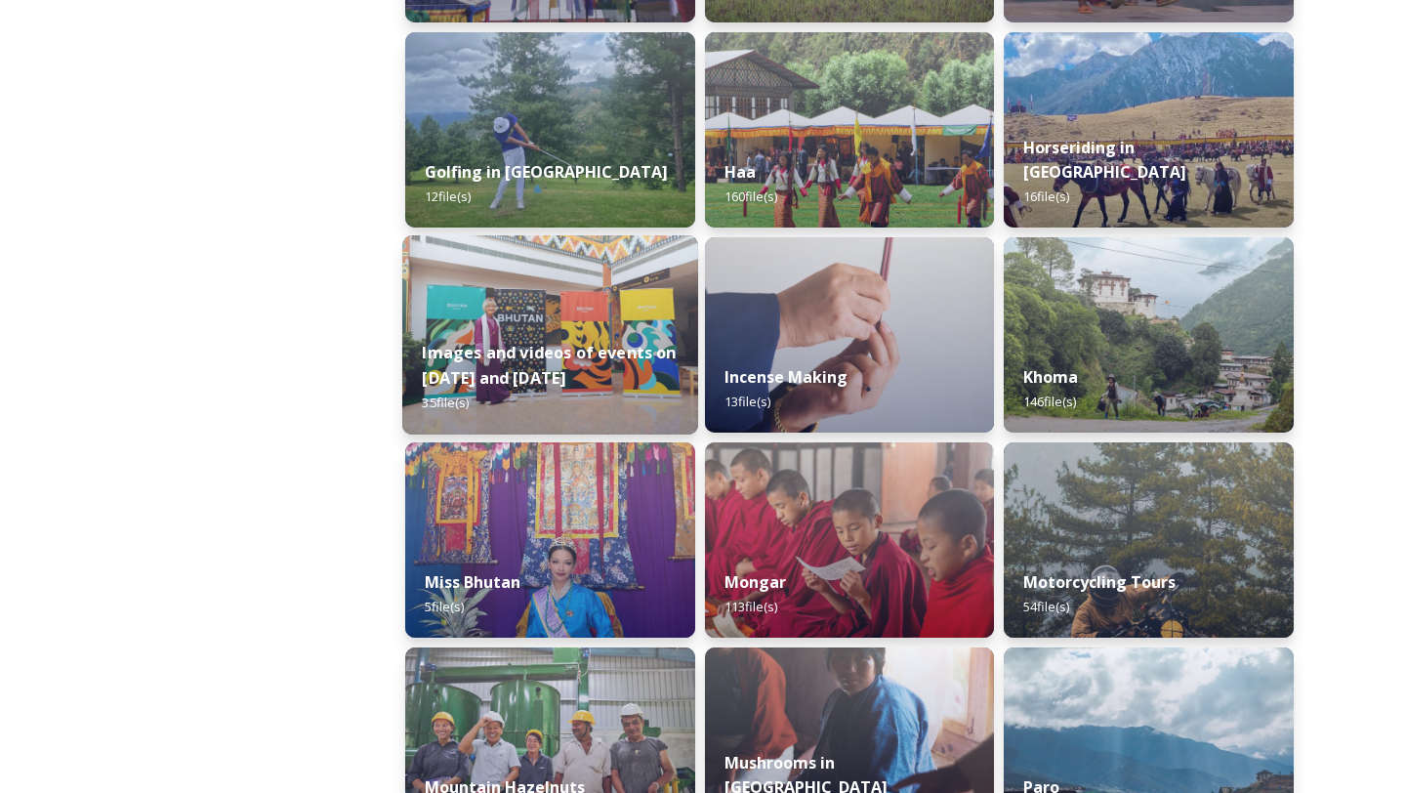
scroll to position [1107, 0]
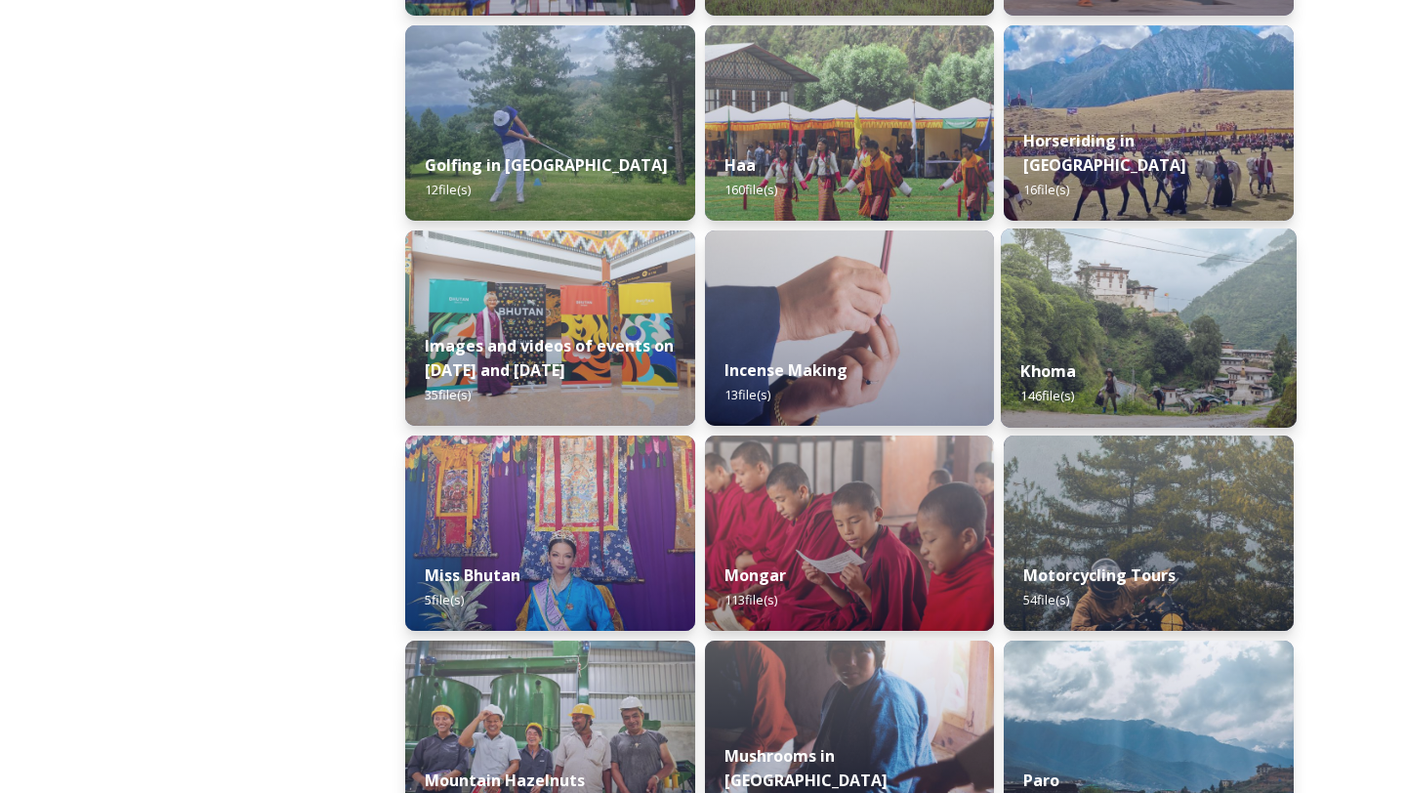
click at [1165, 387] on div "Khoma 146 file(s)" at bounding box center [1149, 383] width 296 height 89
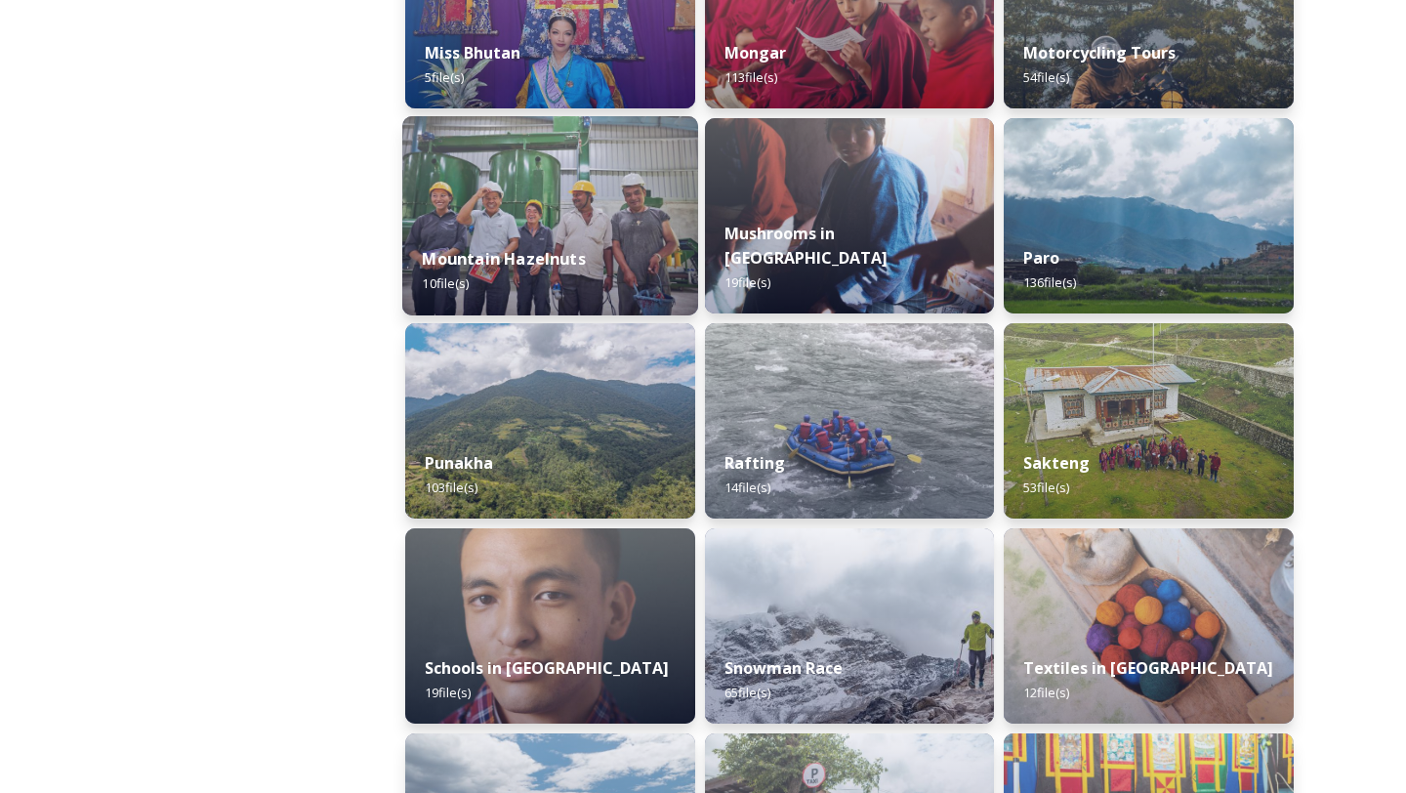
scroll to position [1989, 0]
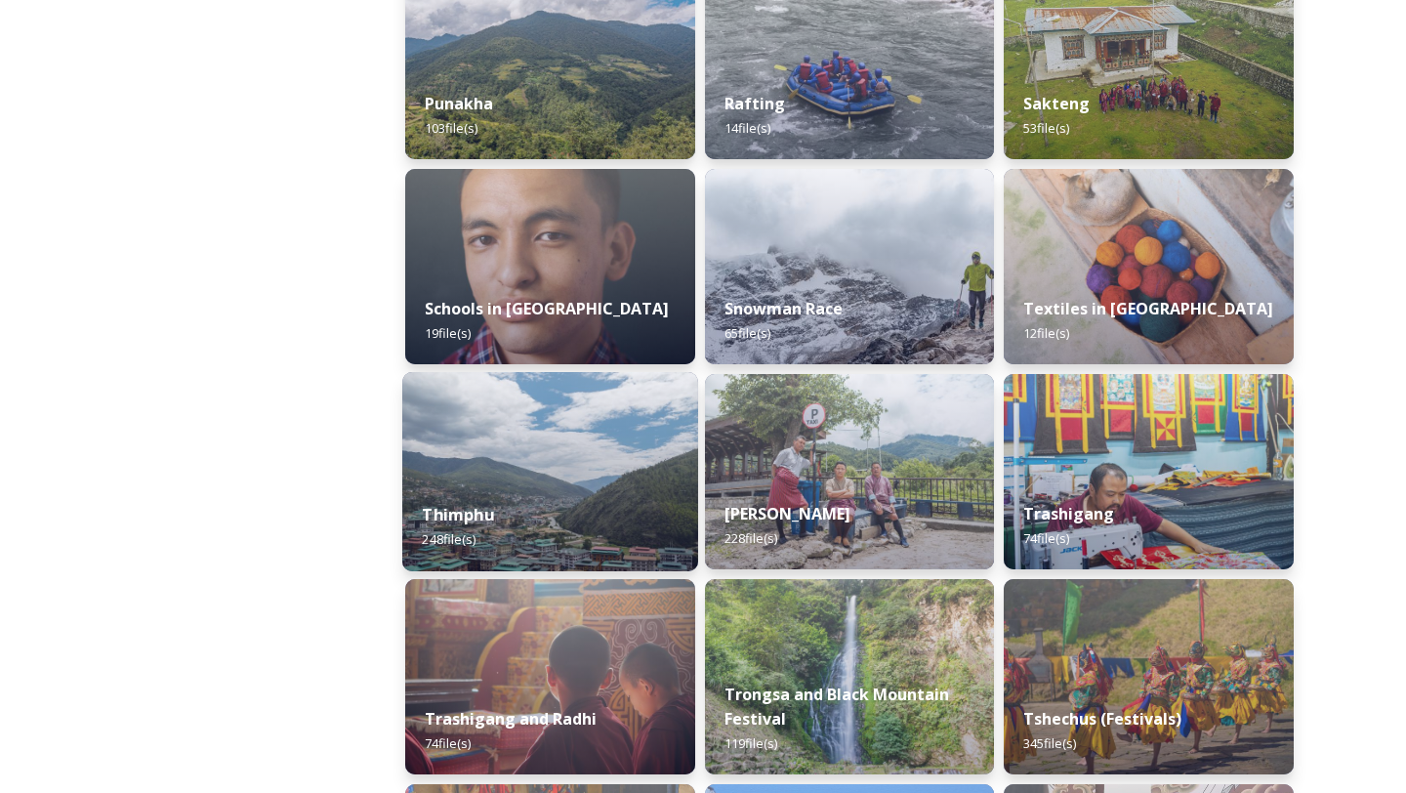
click at [525, 476] on img at bounding box center [550, 471] width 296 height 199
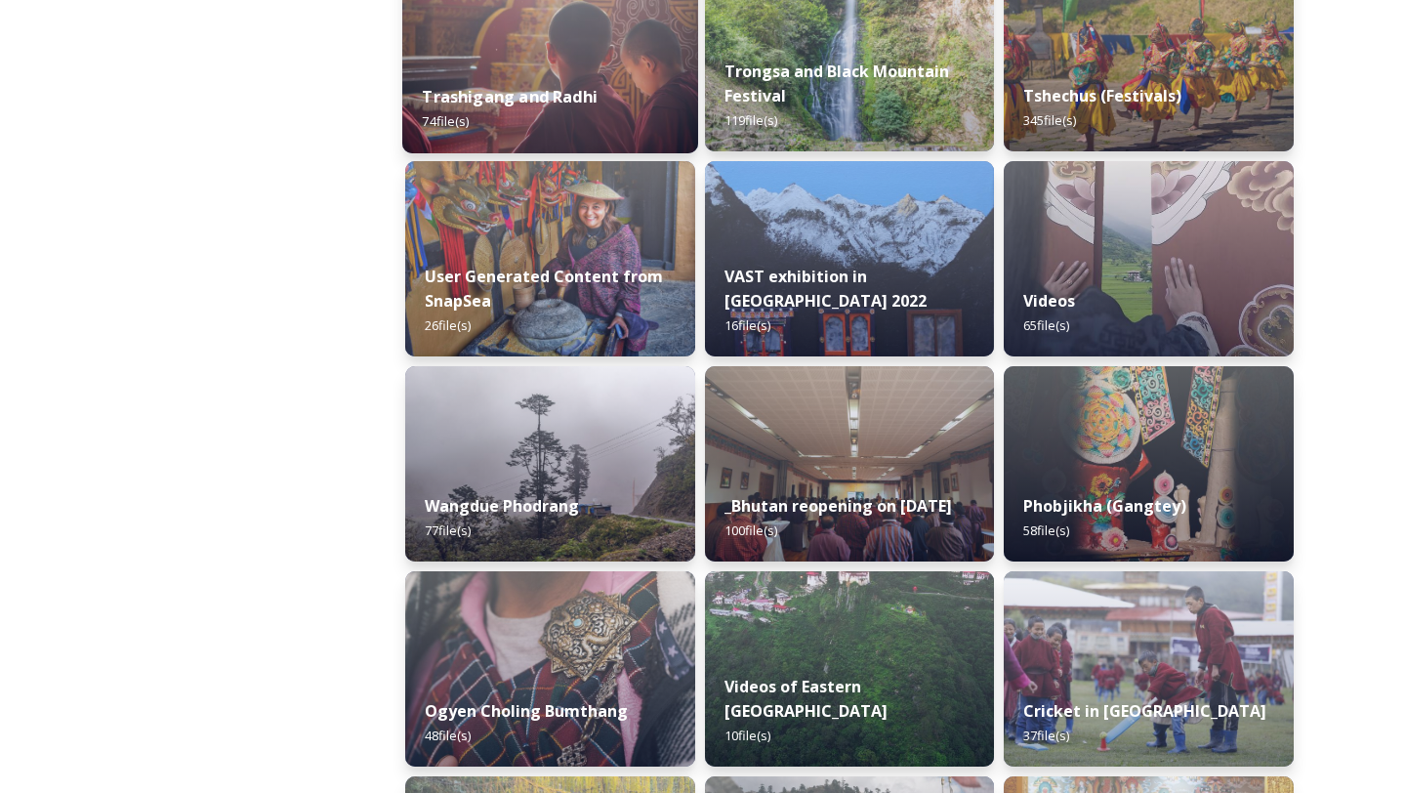
scroll to position [2511, 0]
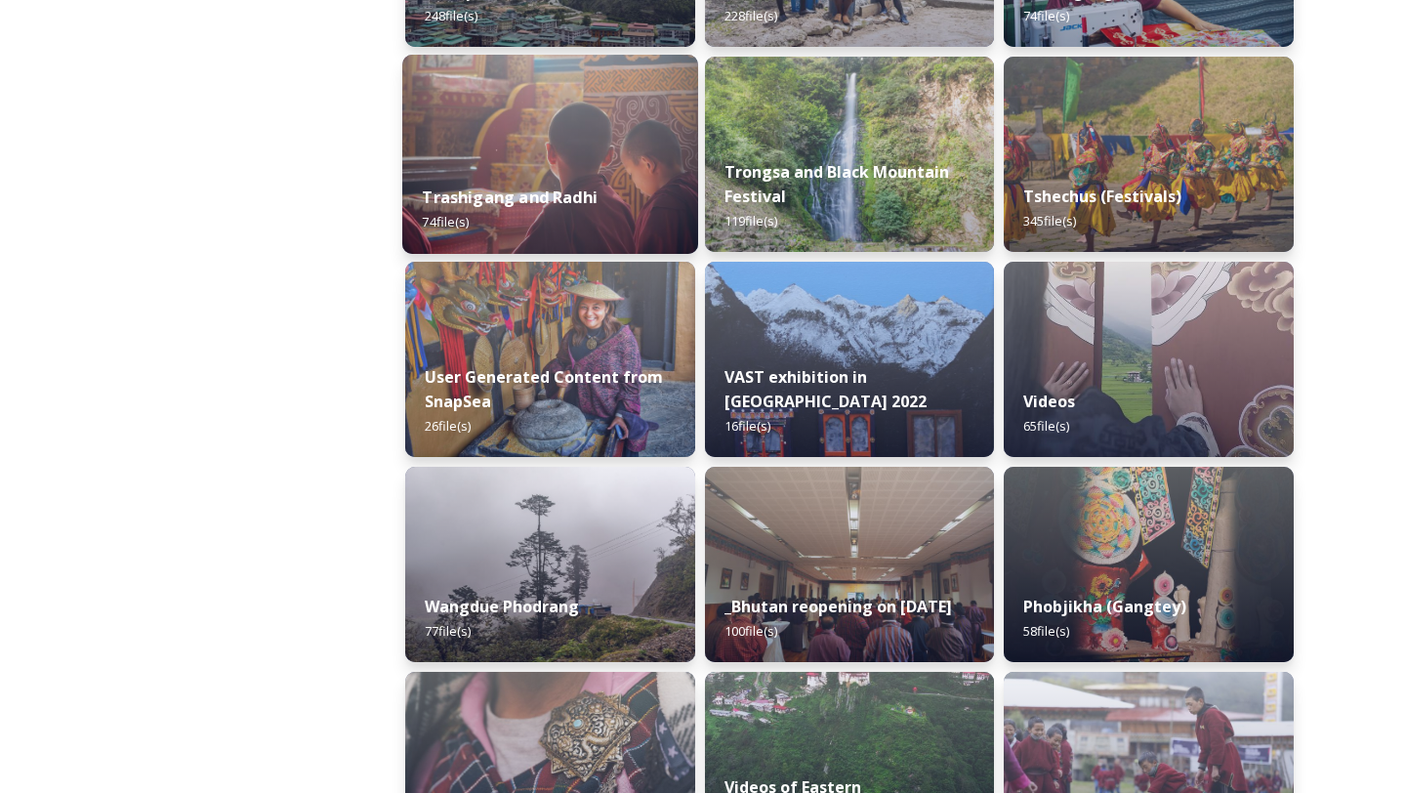
click at [569, 179] on div "Trashigang and Radhi 74 file(s)" at bounding box center [550, 209] width 296 height 89
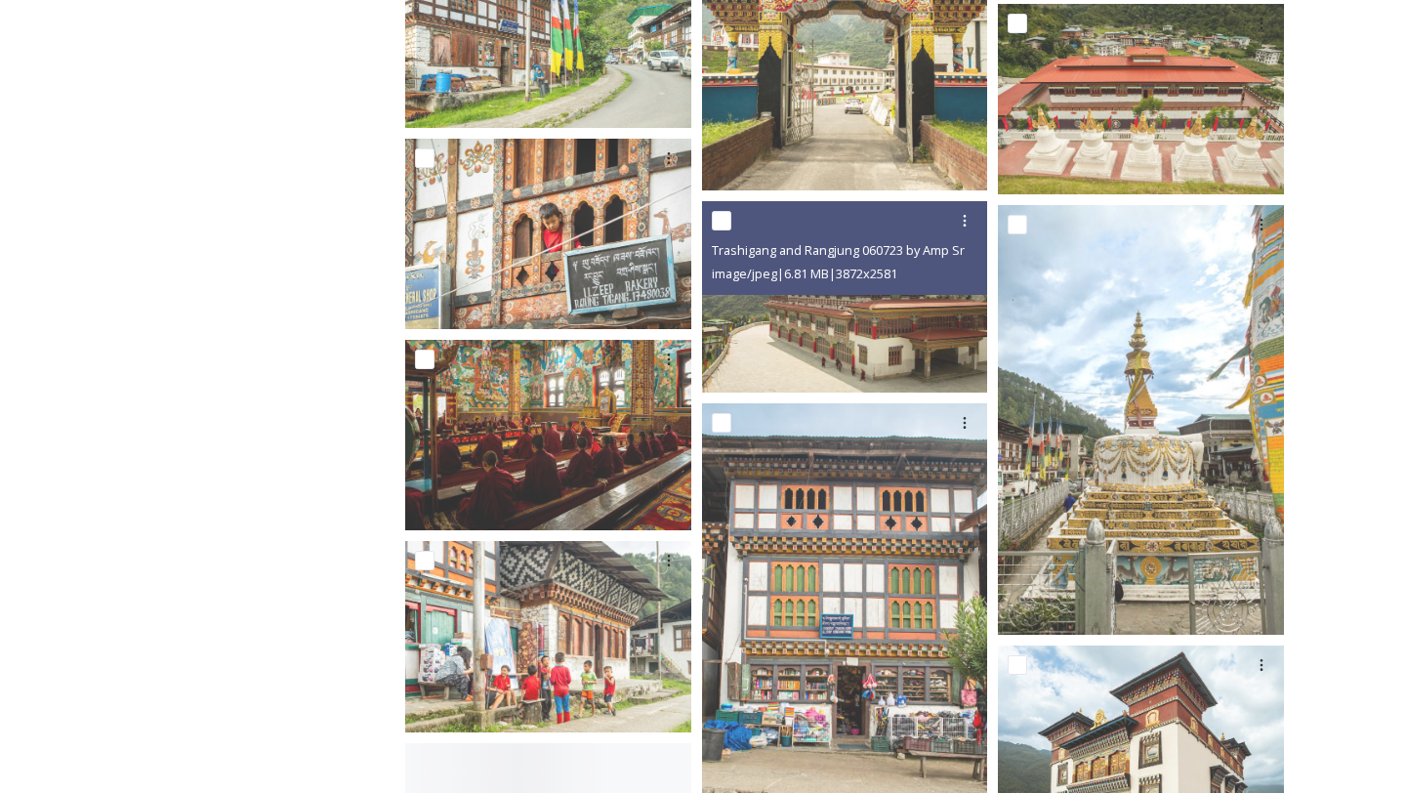
scroll to position [1012, 0]
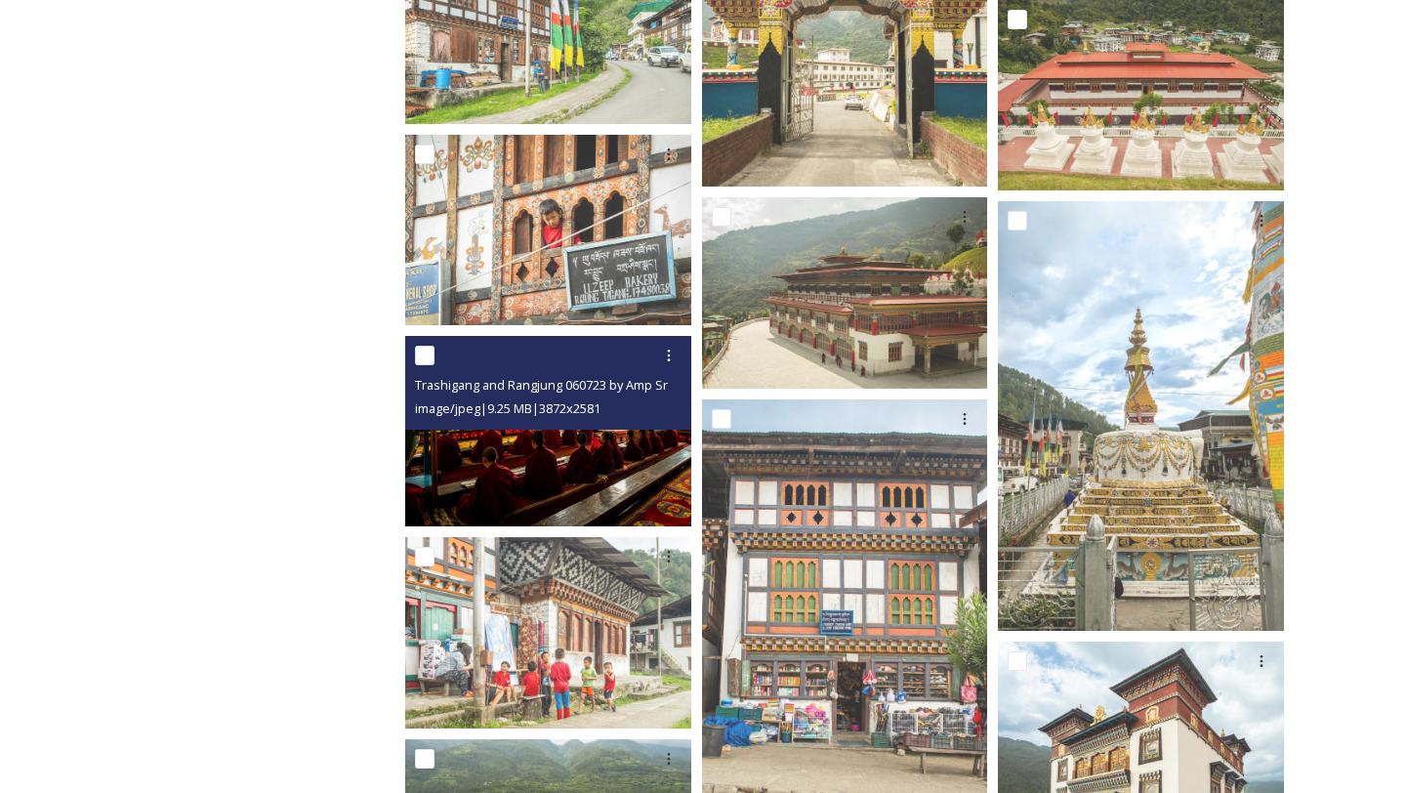
click at [587, 447] on img at bounding box center [548, 431] width 286 height 190
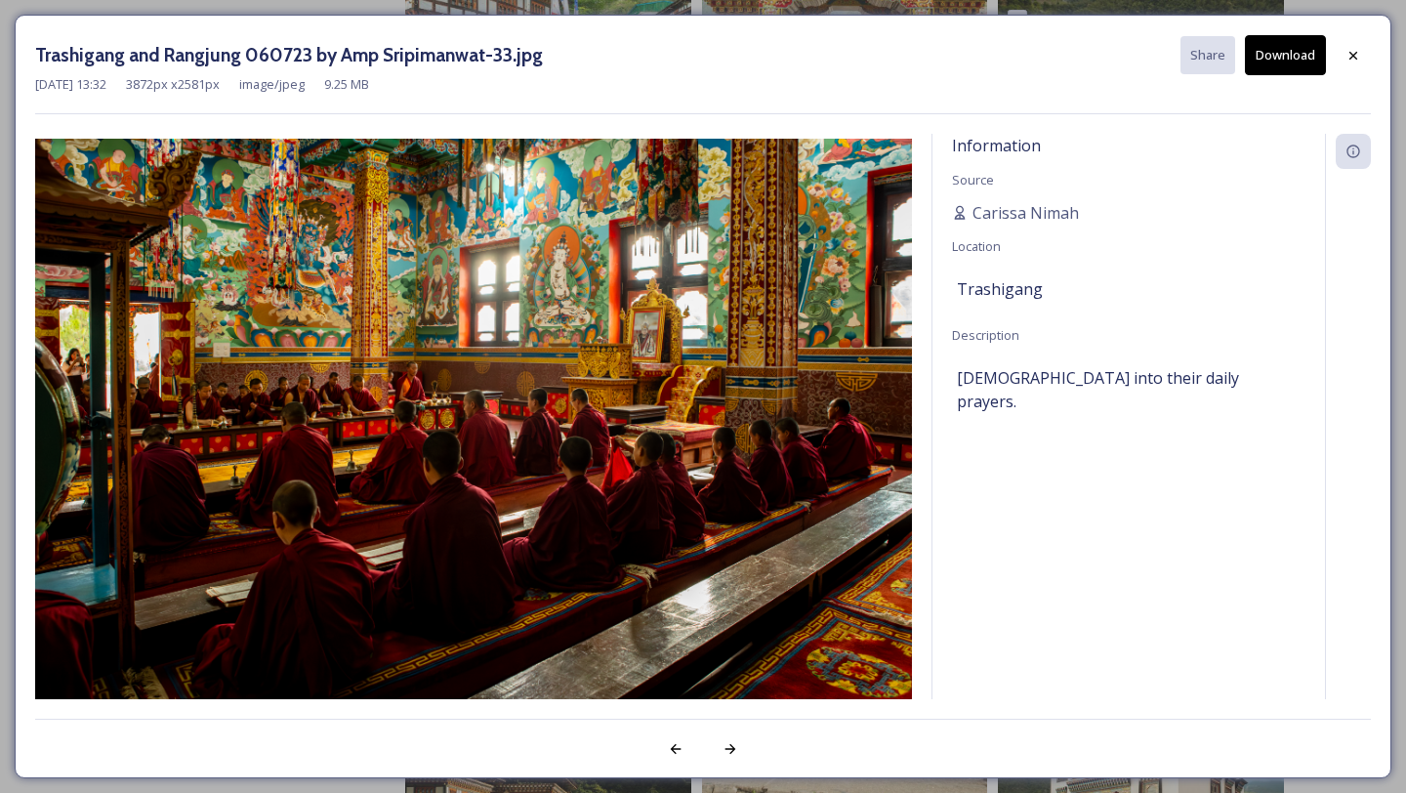
click at [1269, 66] on button "Download" at bounding box center [1285, 55] width 81 height 40
click at [1342, 45] on div at bounding box center [1353, 55] width 35 height 35
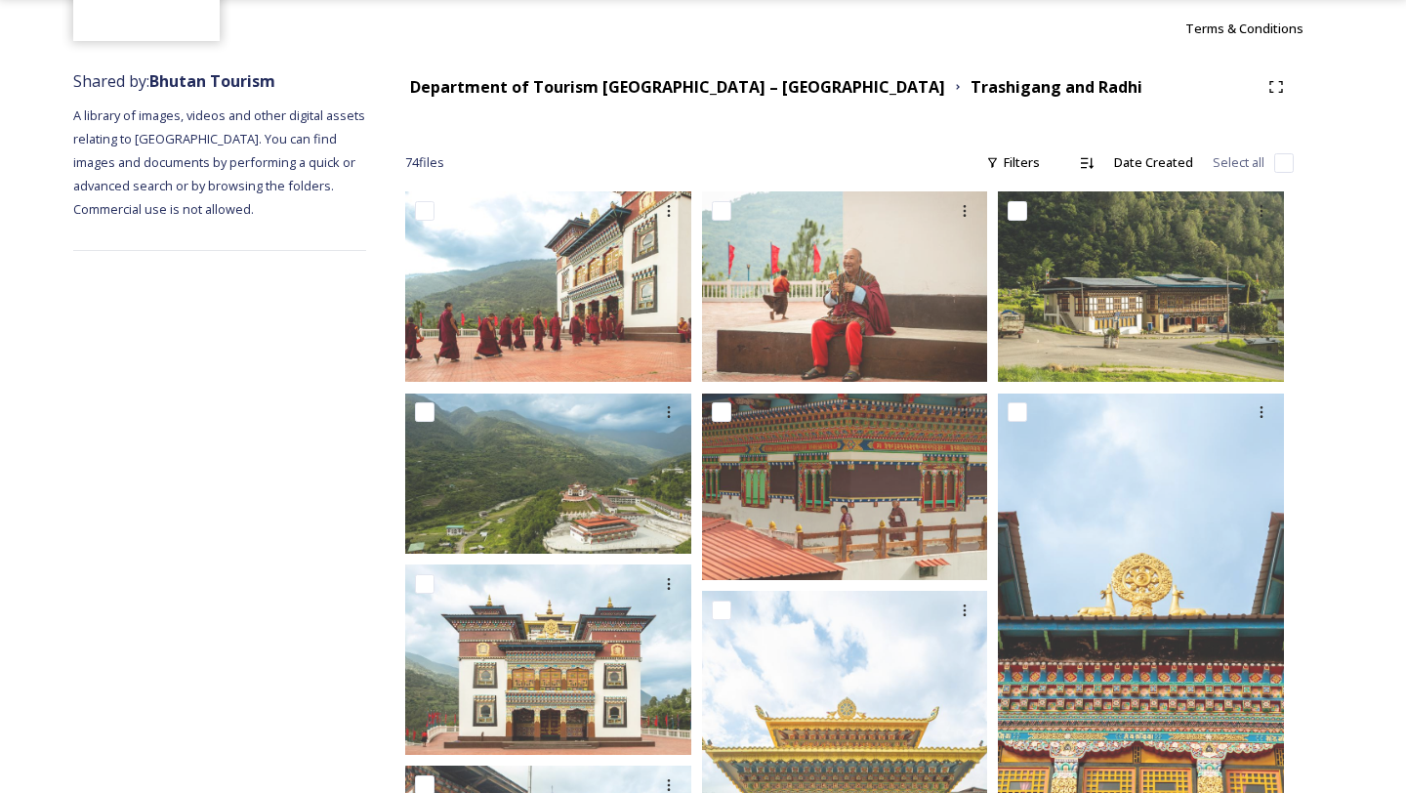
scroll to position [0, 0]
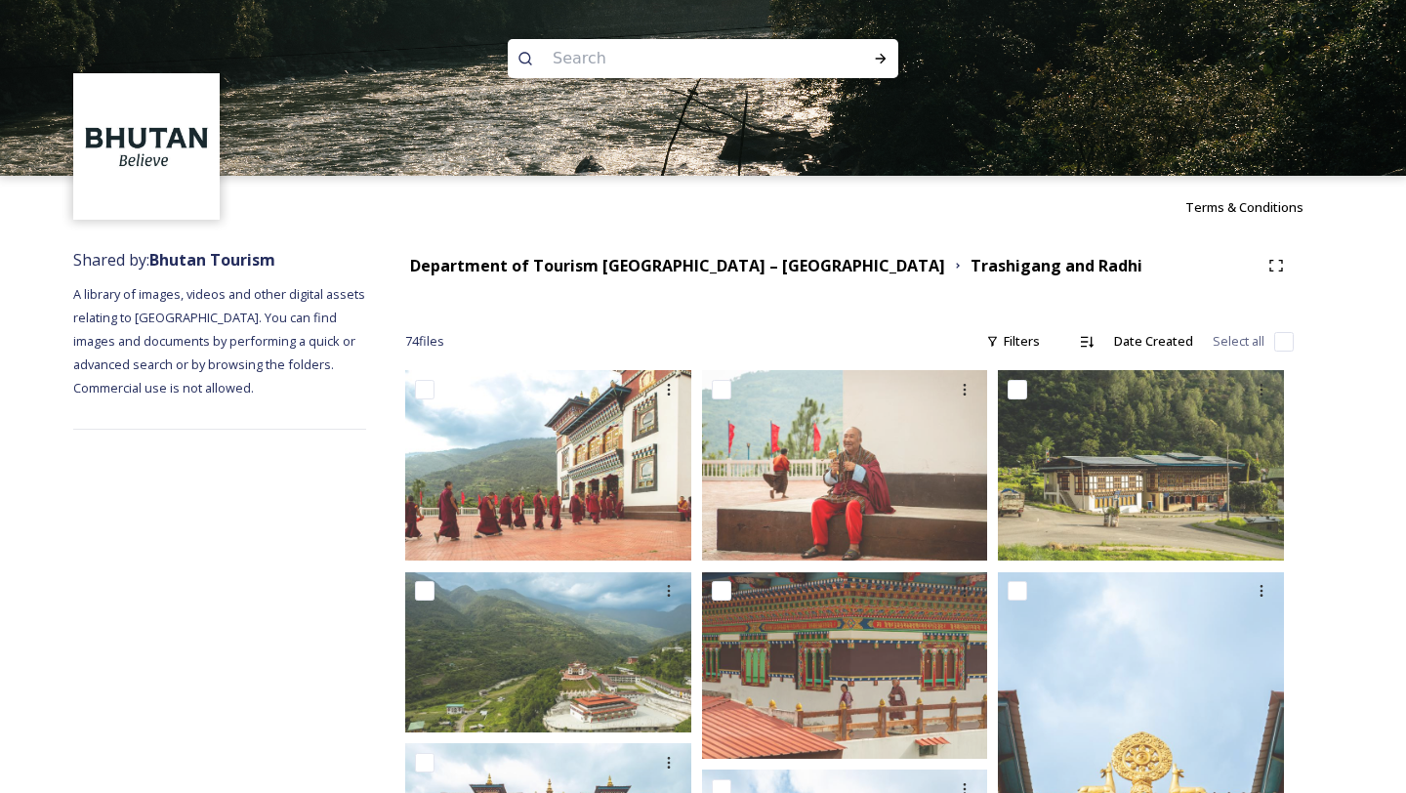
click at [682, 90] on img at bounding box center [703, 88] width 1406 height 176
click at [682, 56] on input at bounding box center [677, 58] width 268 height 43
type input "butter lamps"
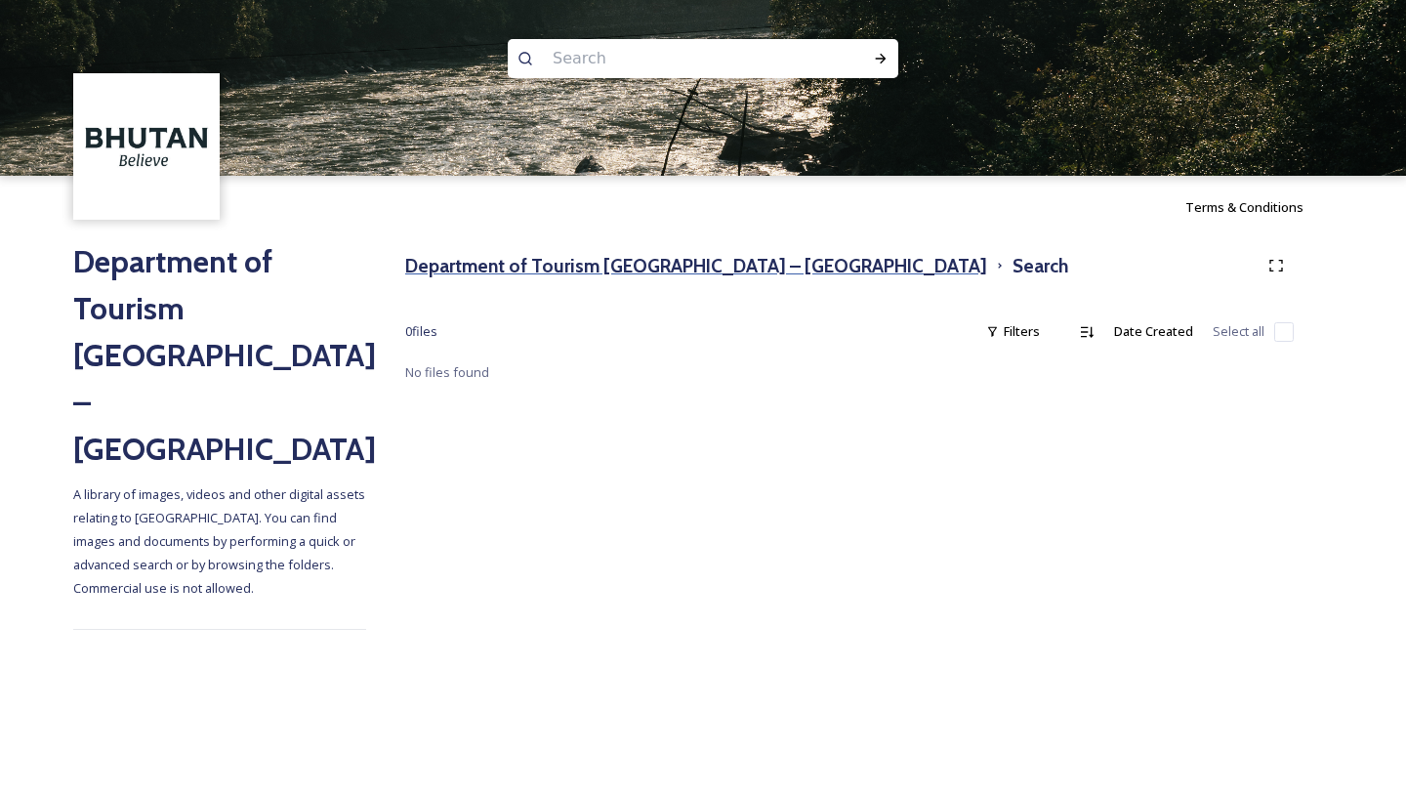
click at [586, 275] on h3 "Department of Tourism [GEOGRAPHIC_DATA] – [GEOGRAPHIC_DATA]" at bounding box center [696, 266] width 582 height 28
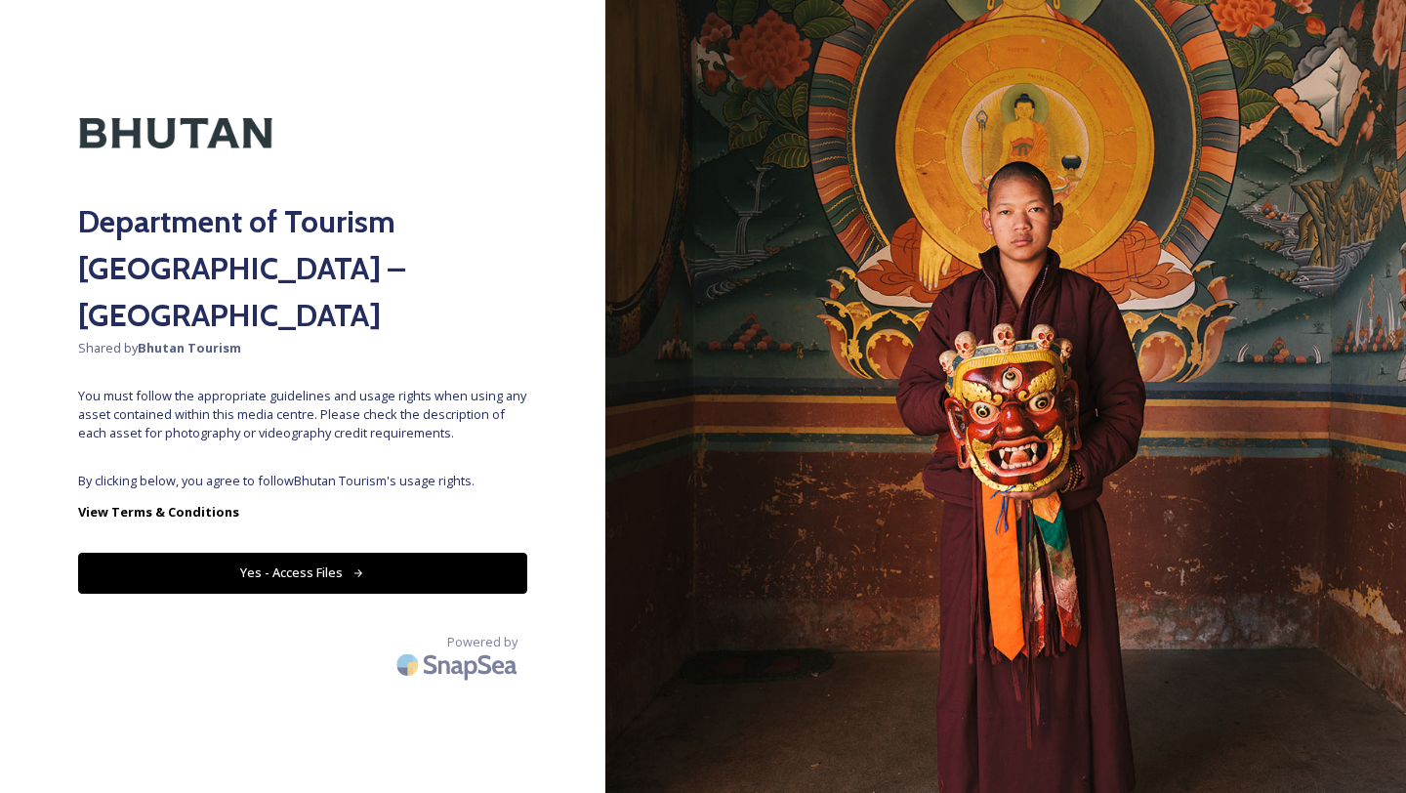
click at [380, 553] on button "Yes - Access Files" at bounding box center [302, 573] width 449 height 40
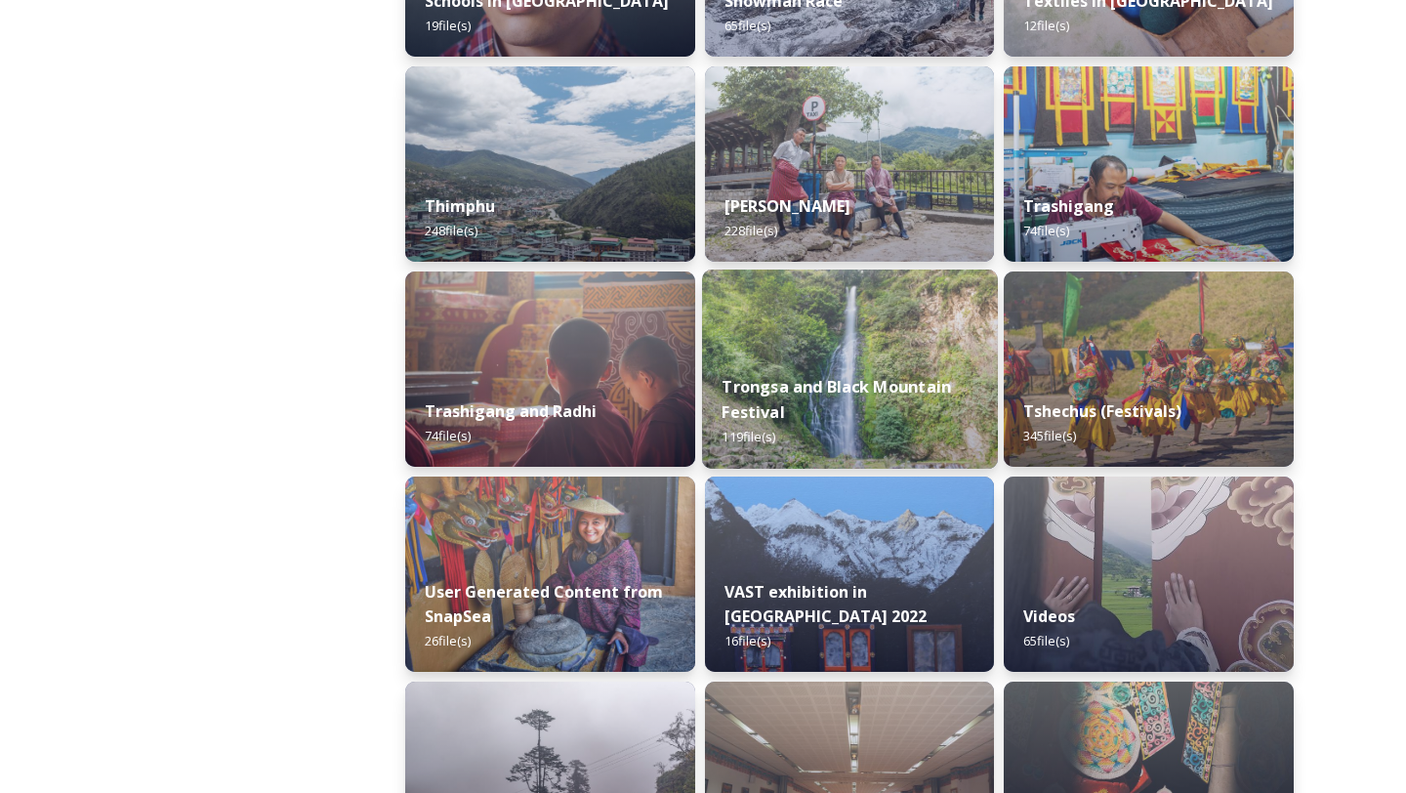
scroll to position [2288, 0]
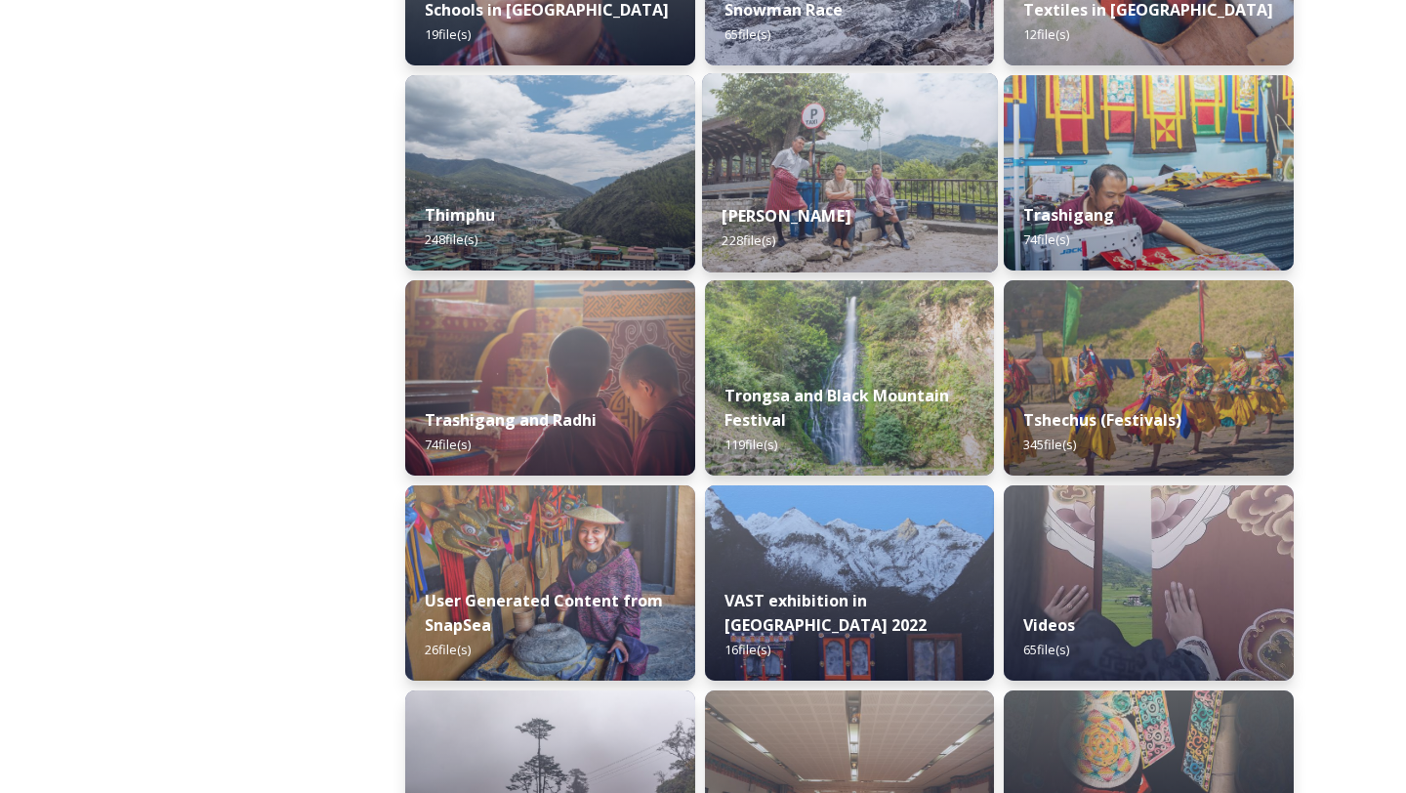
click at [759, 255] on div "[PERSON_NAME] 228 file(s)" at bounding box center [850, 228] width 296 height 89
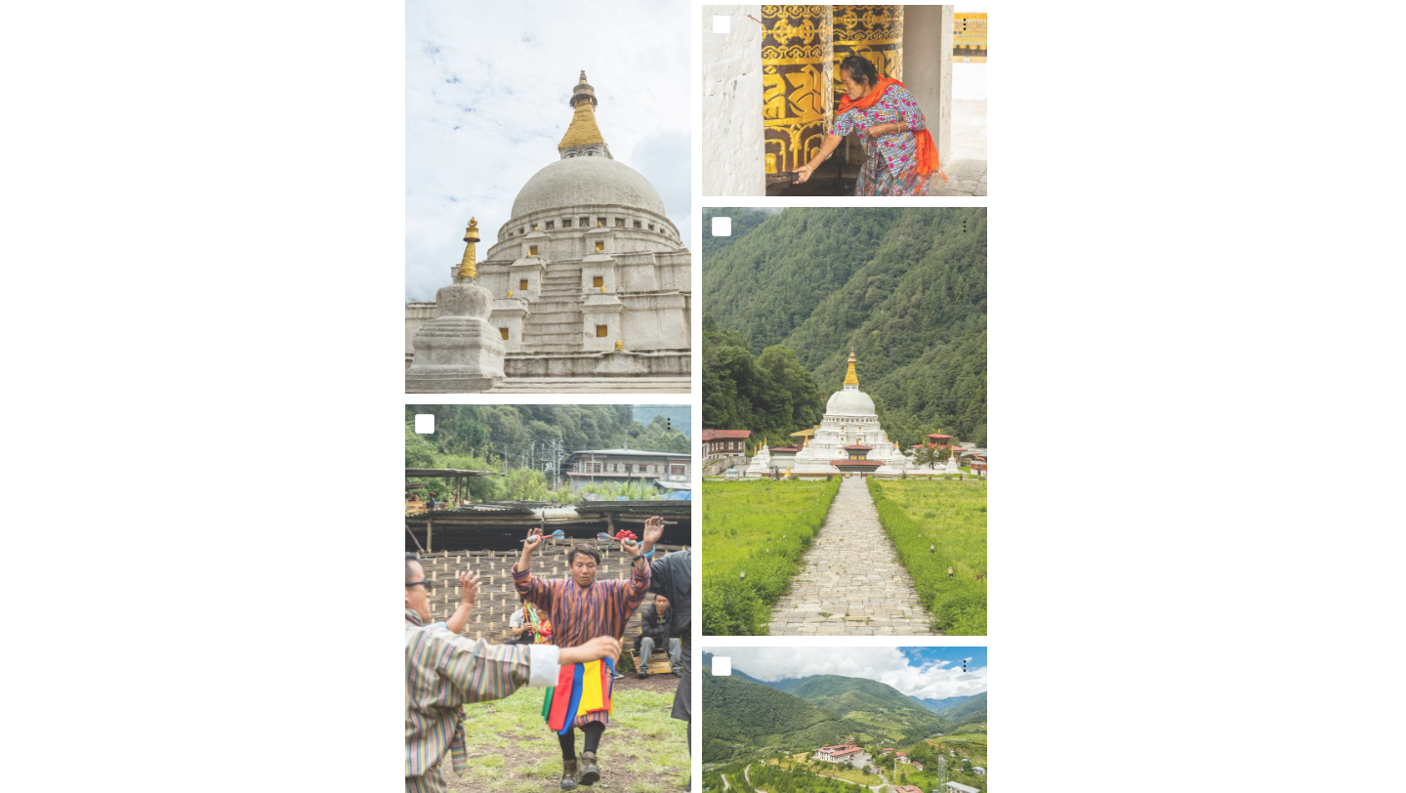
scroll to position [11784, 0]
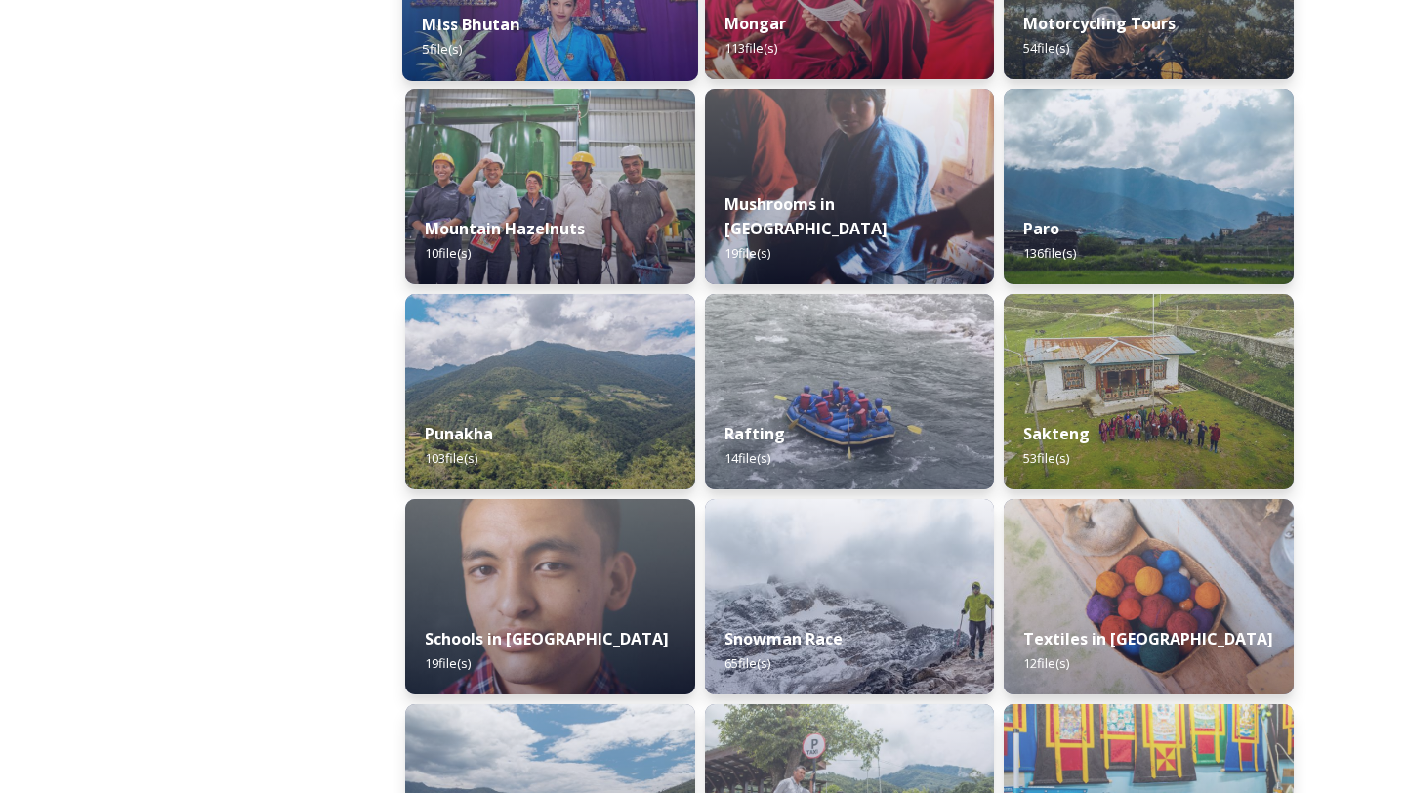
scroll to position [1414, 0]
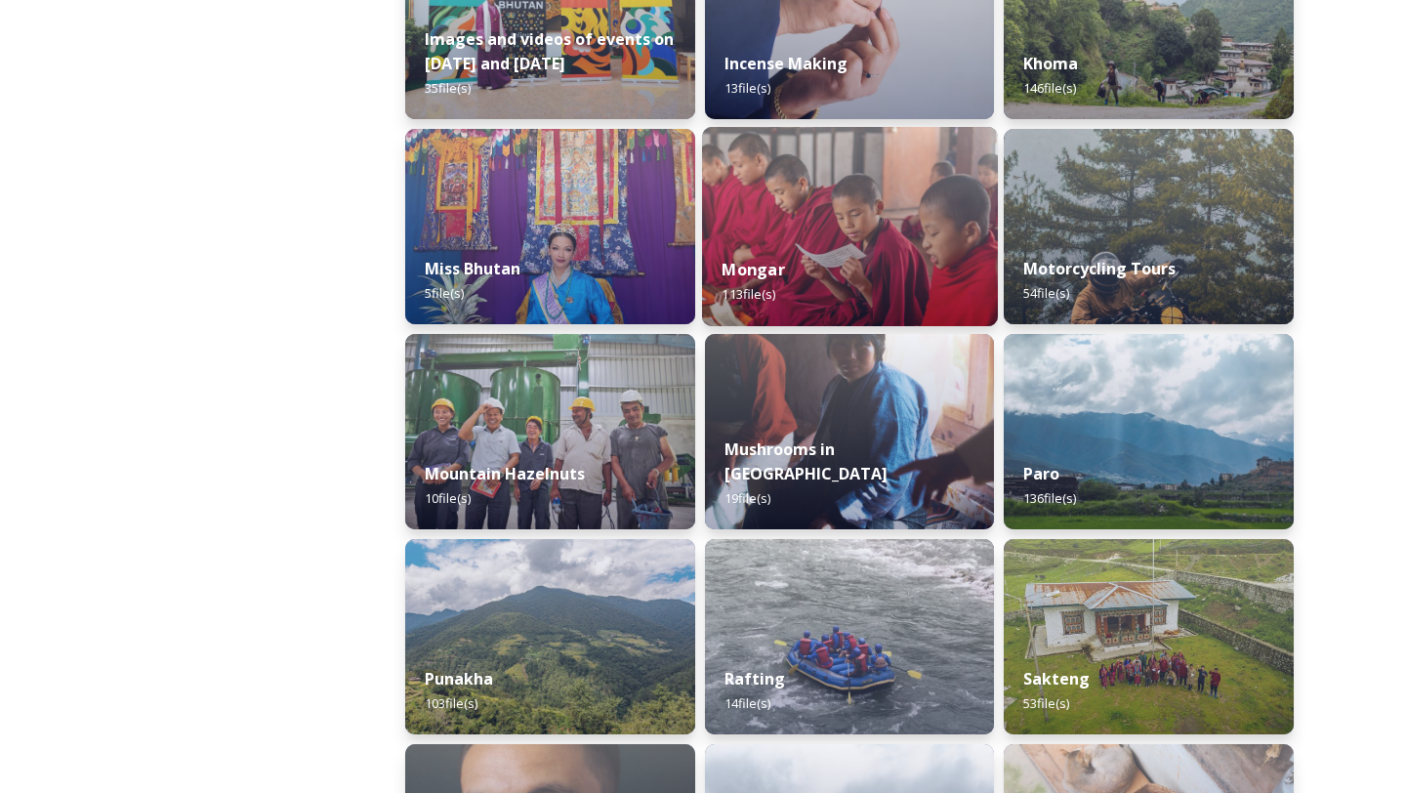
click at [801, 215] on img at bounding box center [850, 226] width 296 height 199
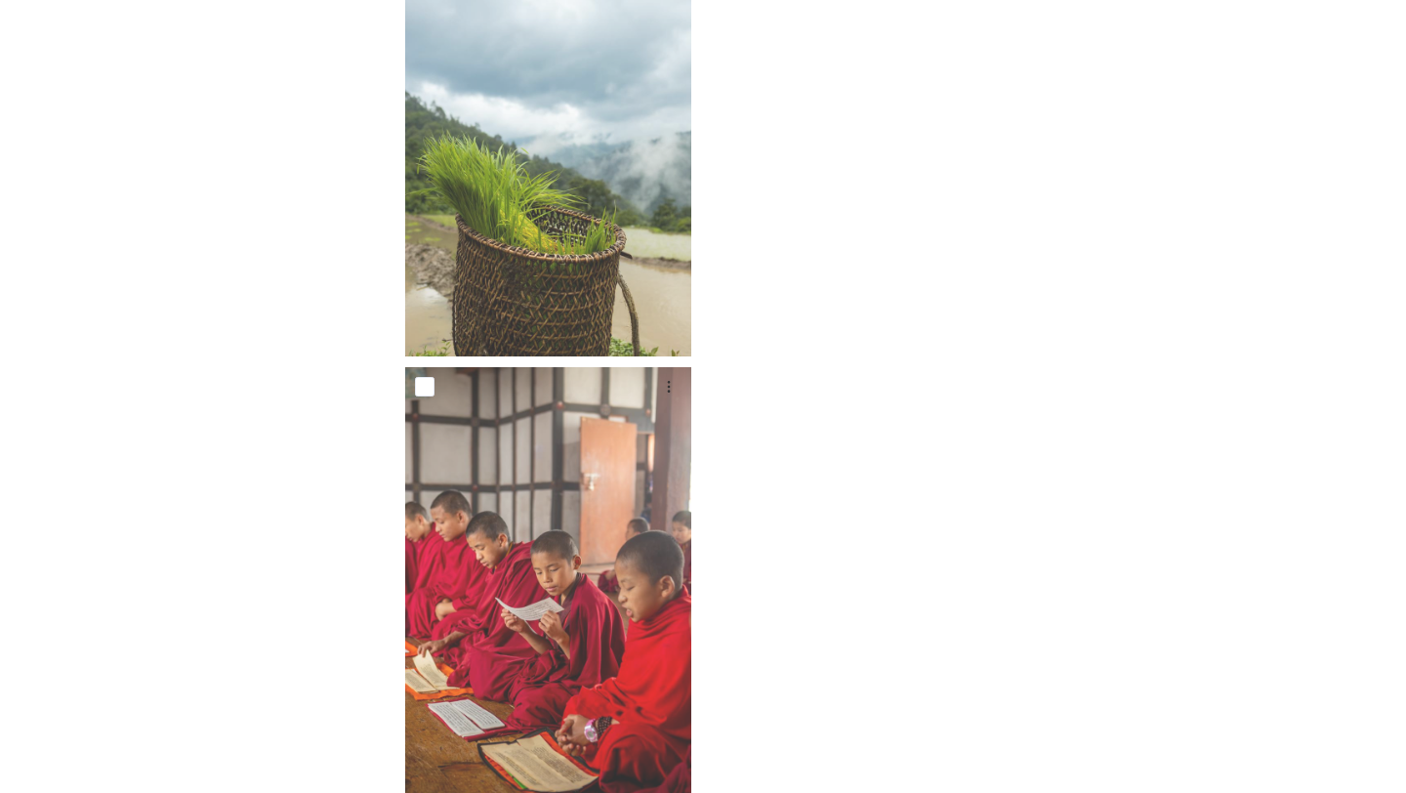
scroll to position [10215, 0]
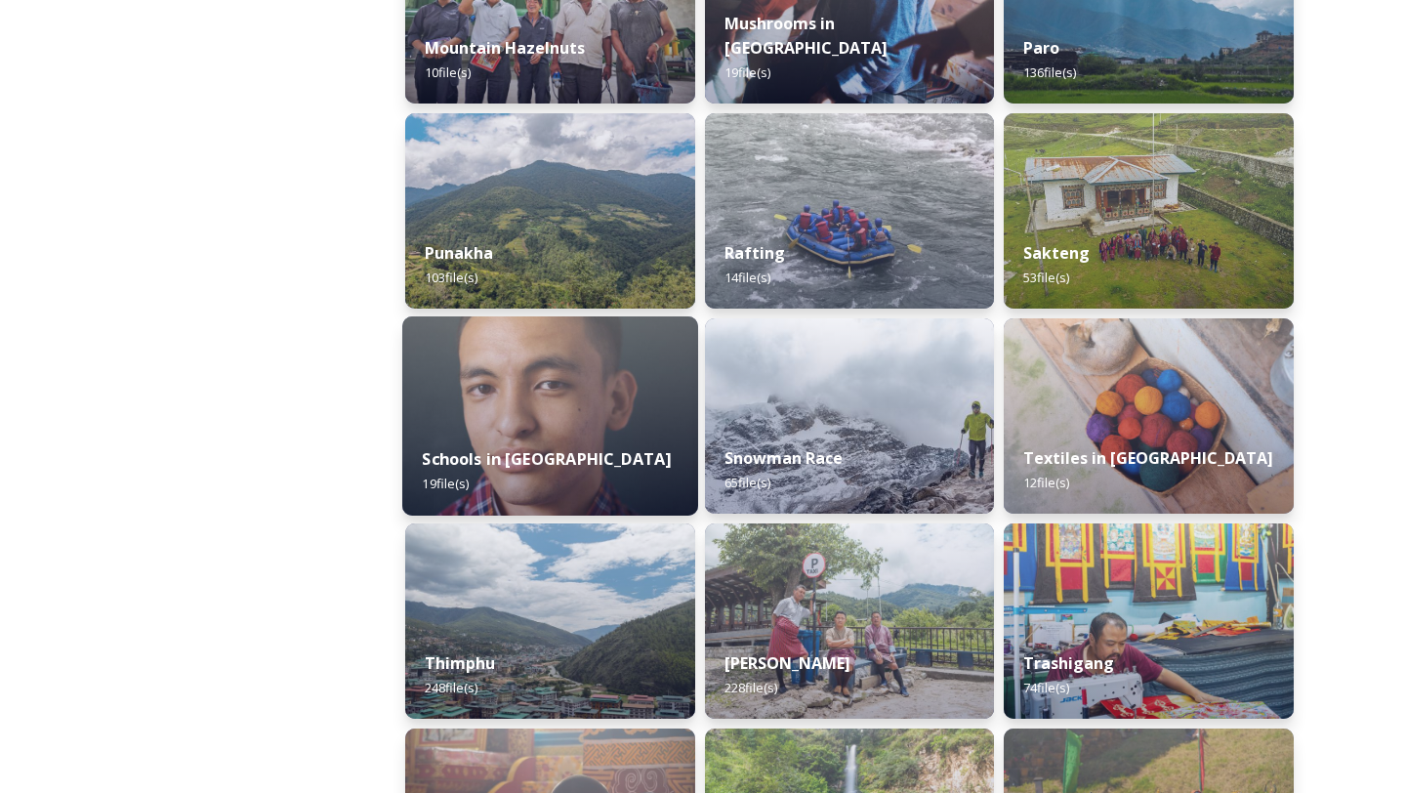
scroll to position [1851, 0]
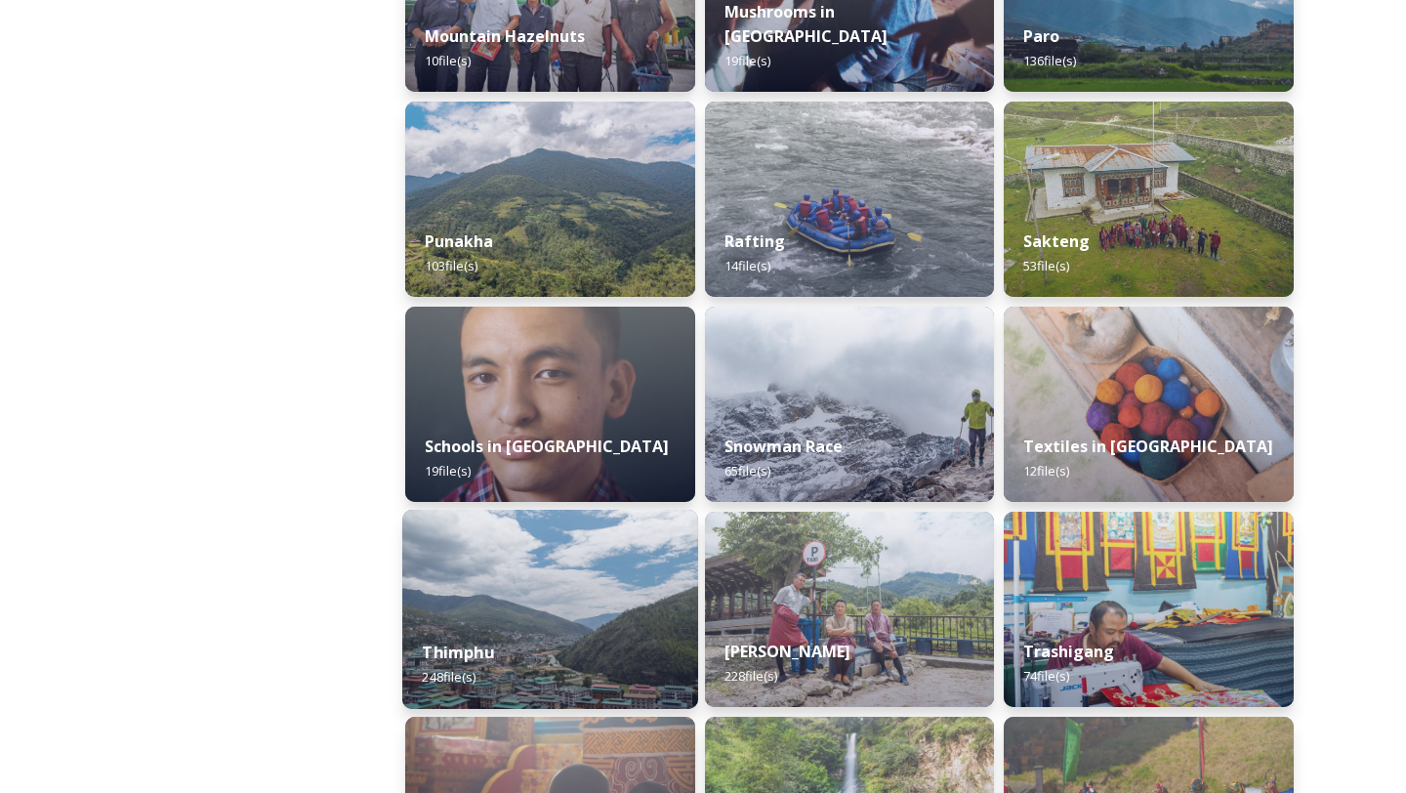
click at [471, 630] on div "Thimphu 248 file(s)" at bounding box center [550, 664] width 296 height 89
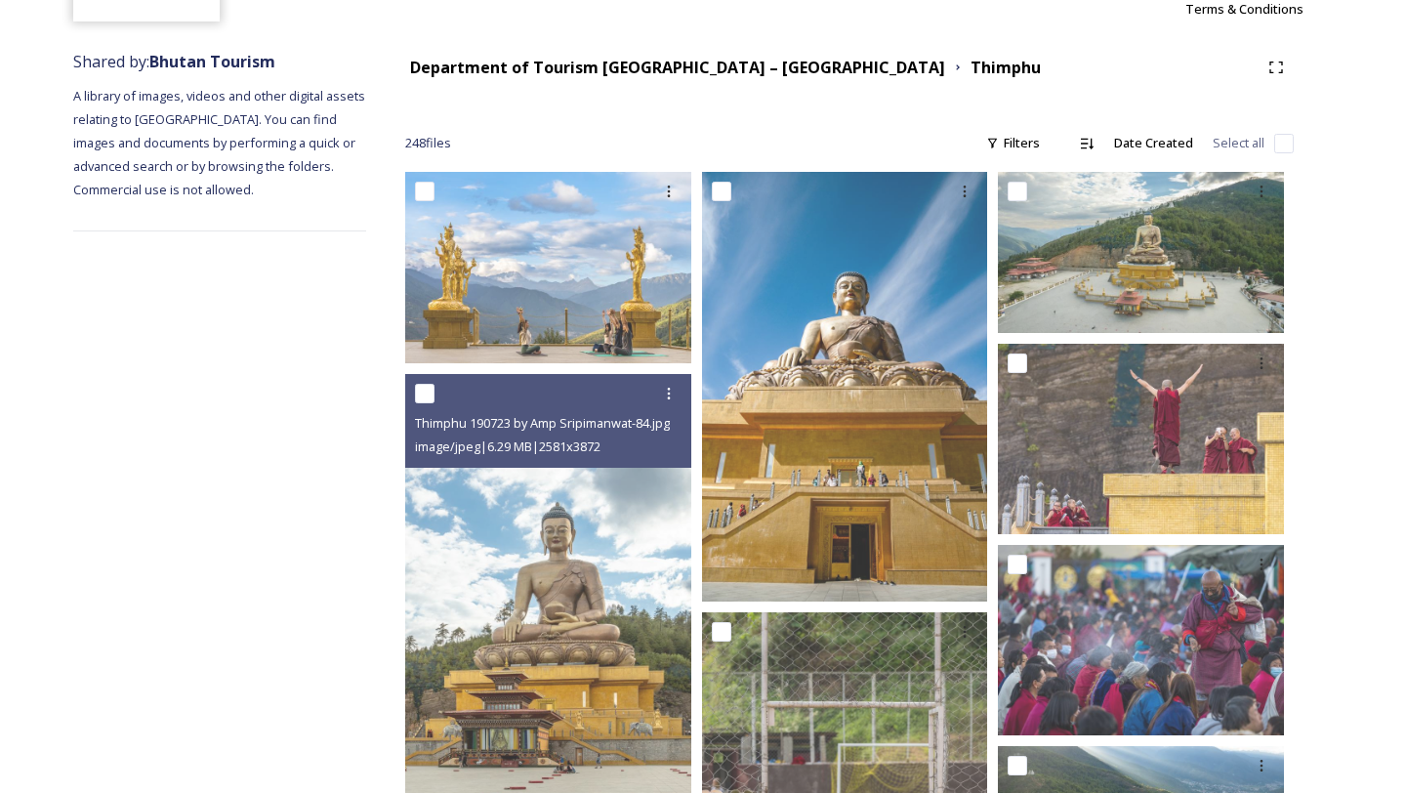
scroll to position [711, 0]
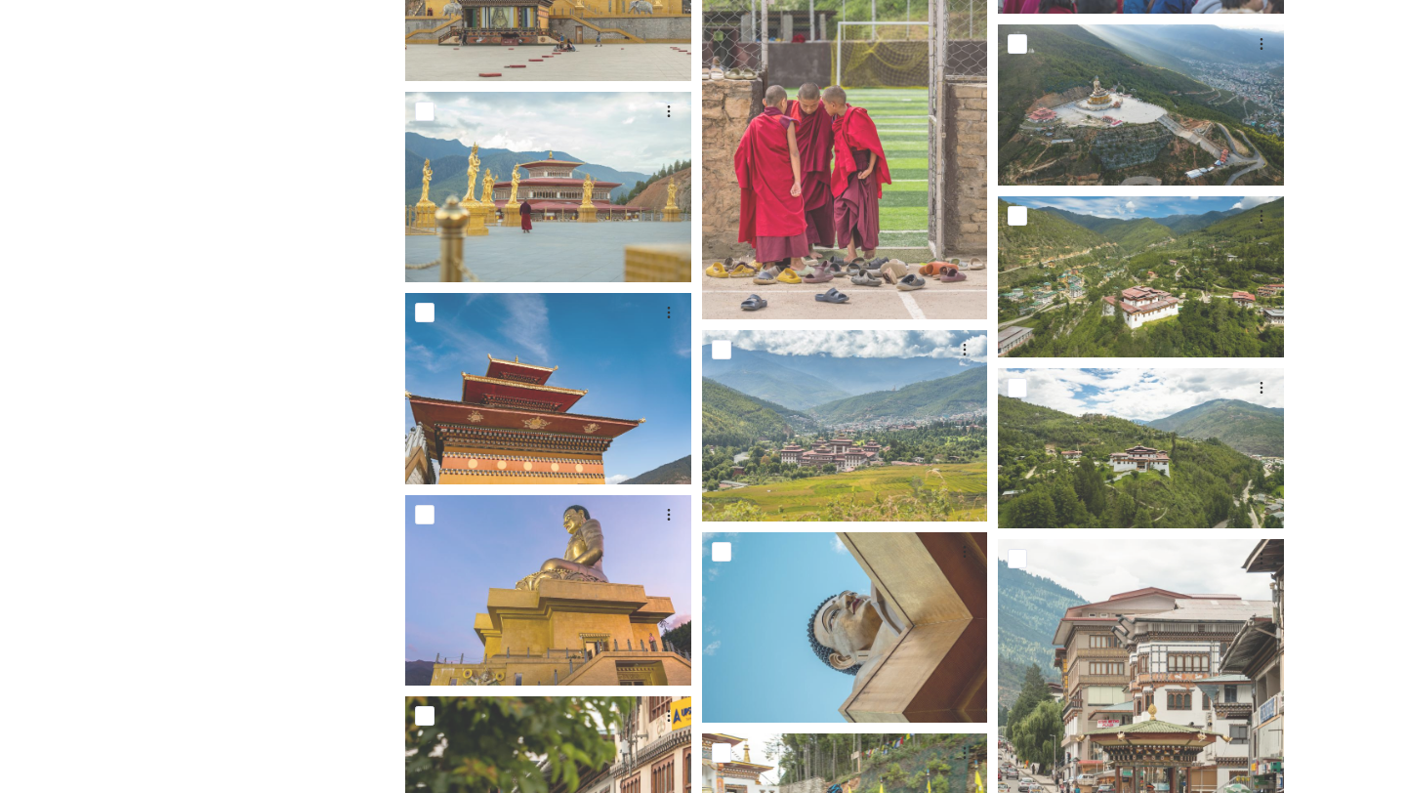
scroll to position [0, 0]
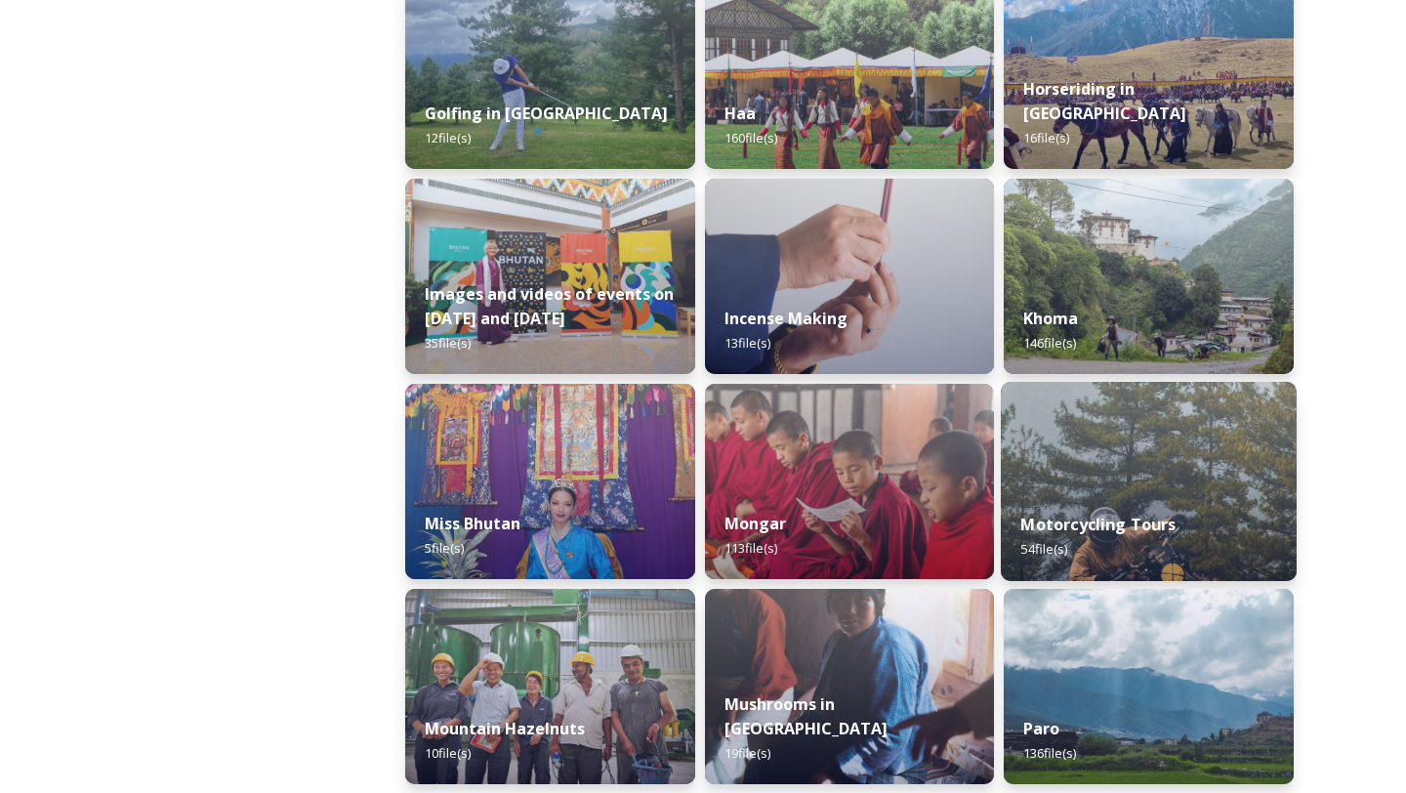
scroll to position [760, 0]
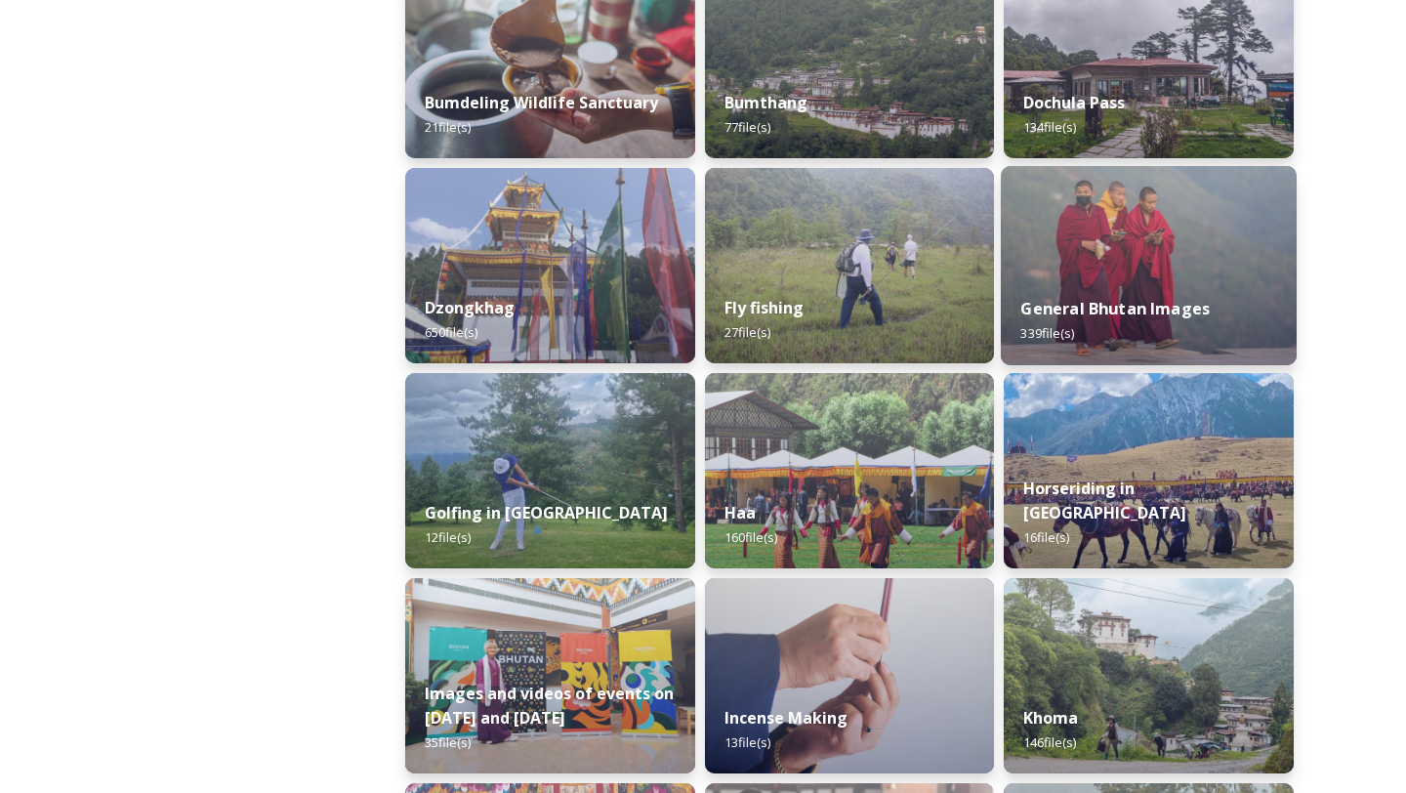
click at [1112, 305] on strong "General Bhutan Images" at bounding box center [1115, 308] width 189 height 21
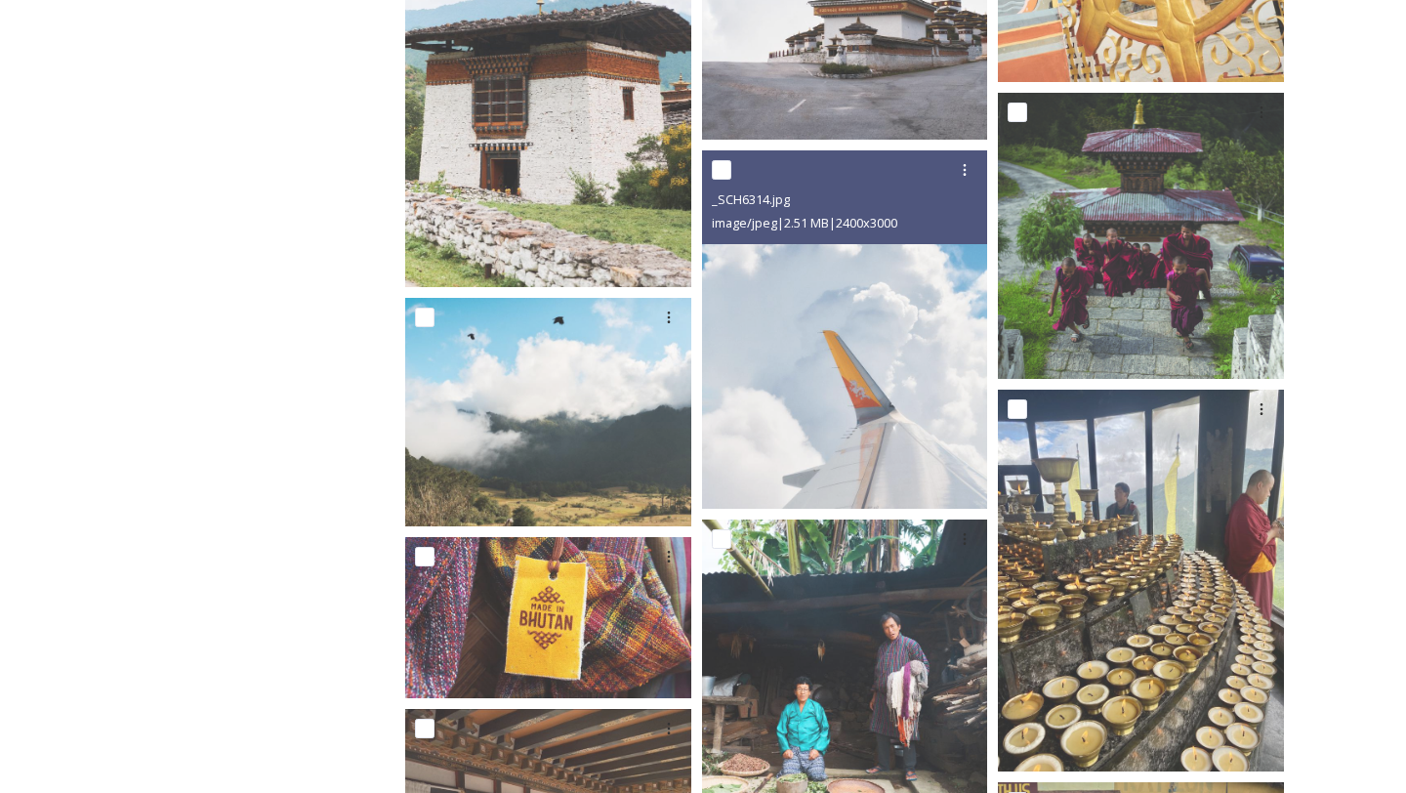
scroll to position [15657, 0]
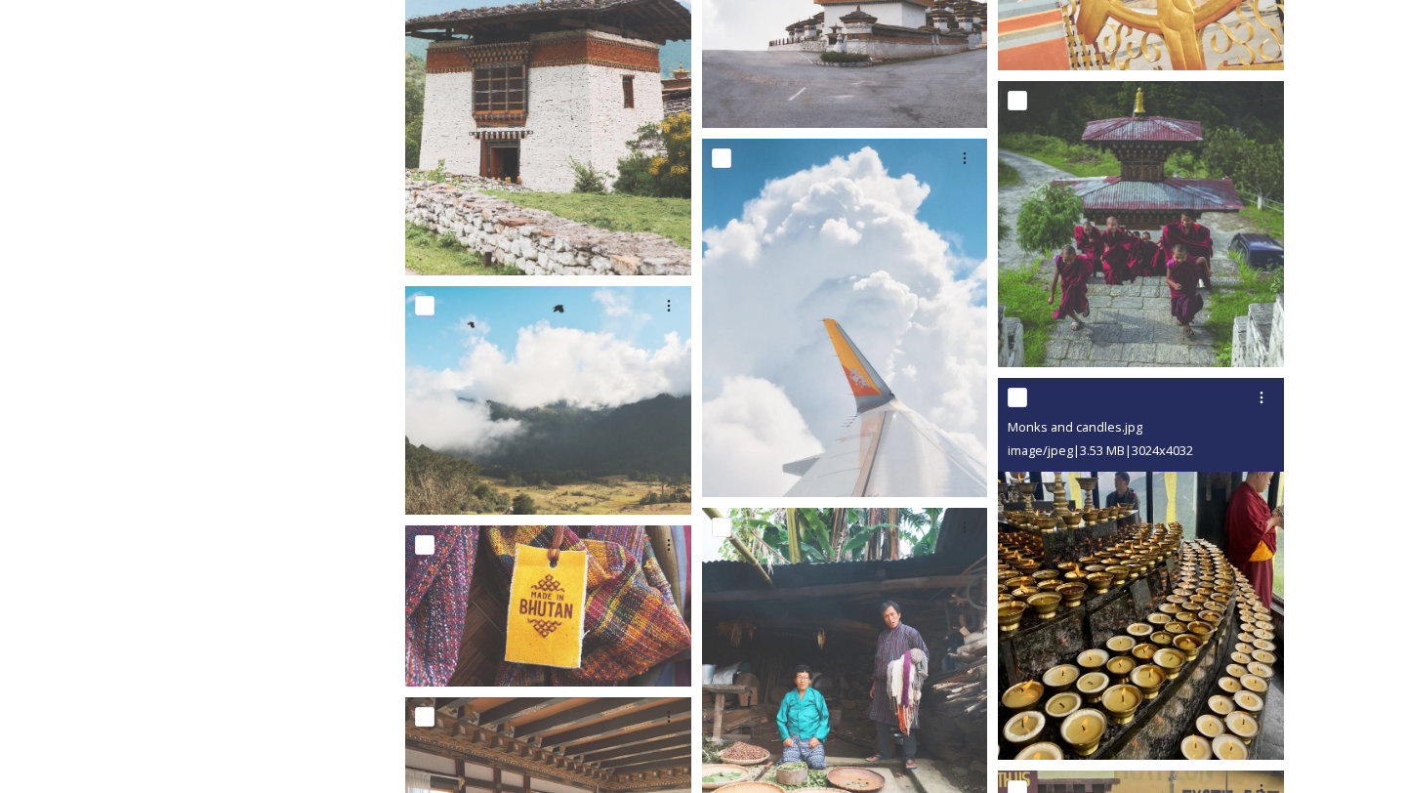
click at [1159, 672] on img at bounding box center [1141, 569] width 286 height 382
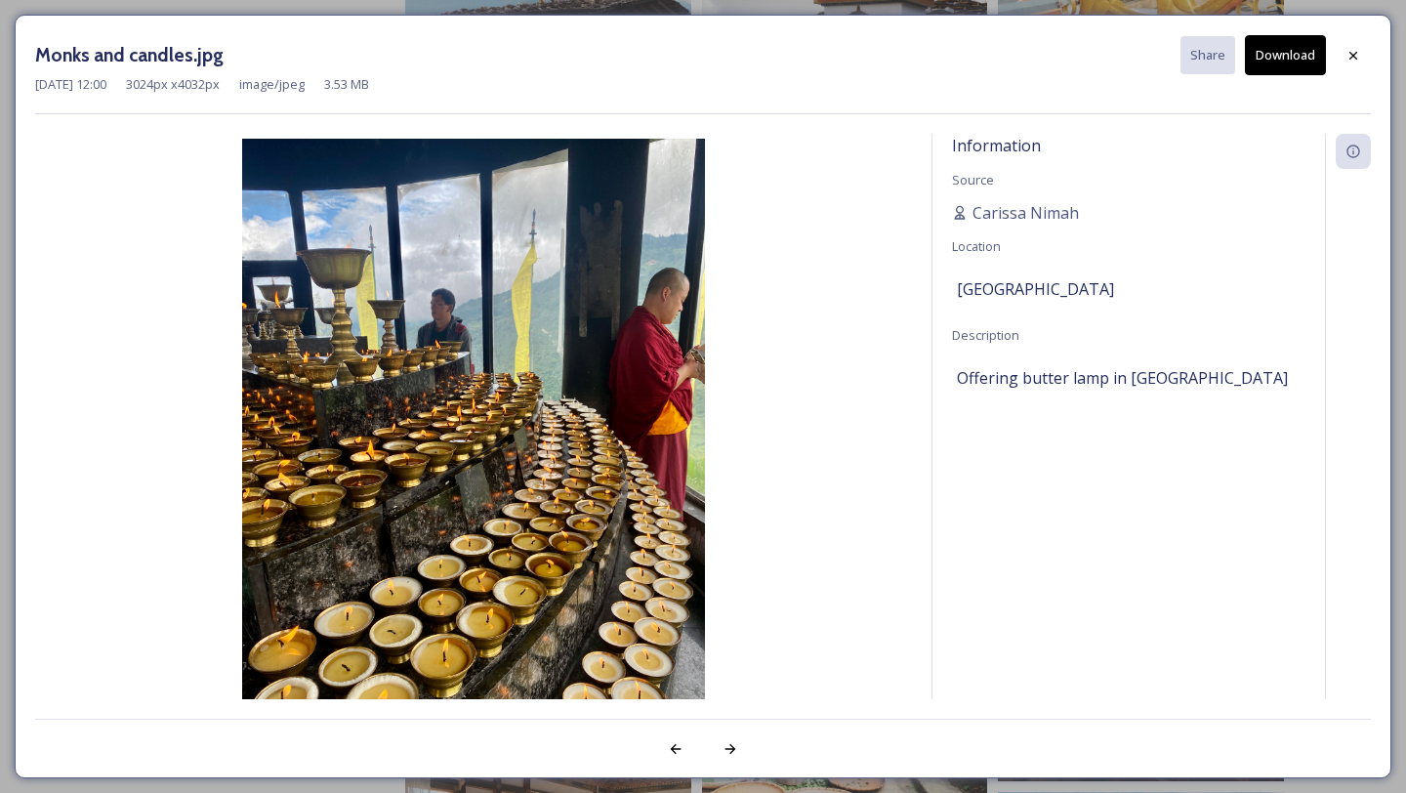
click at [1305, 62] on button "Download" at bounding box center [1285, 55] width 81 height 40
click at [1344, 59] on div at bounding box center [1353, 55] width 35 height 35
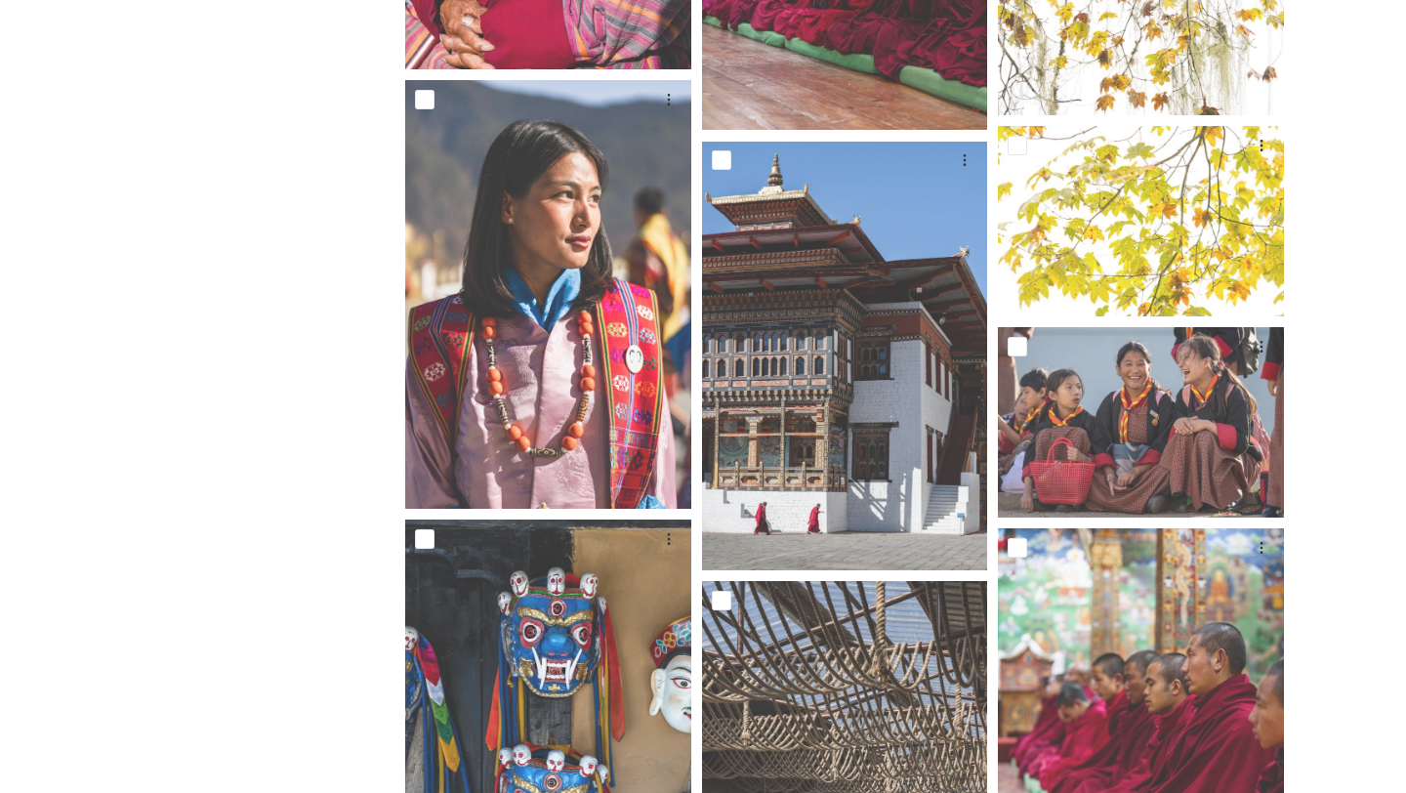
scroll to position [21711, 0]
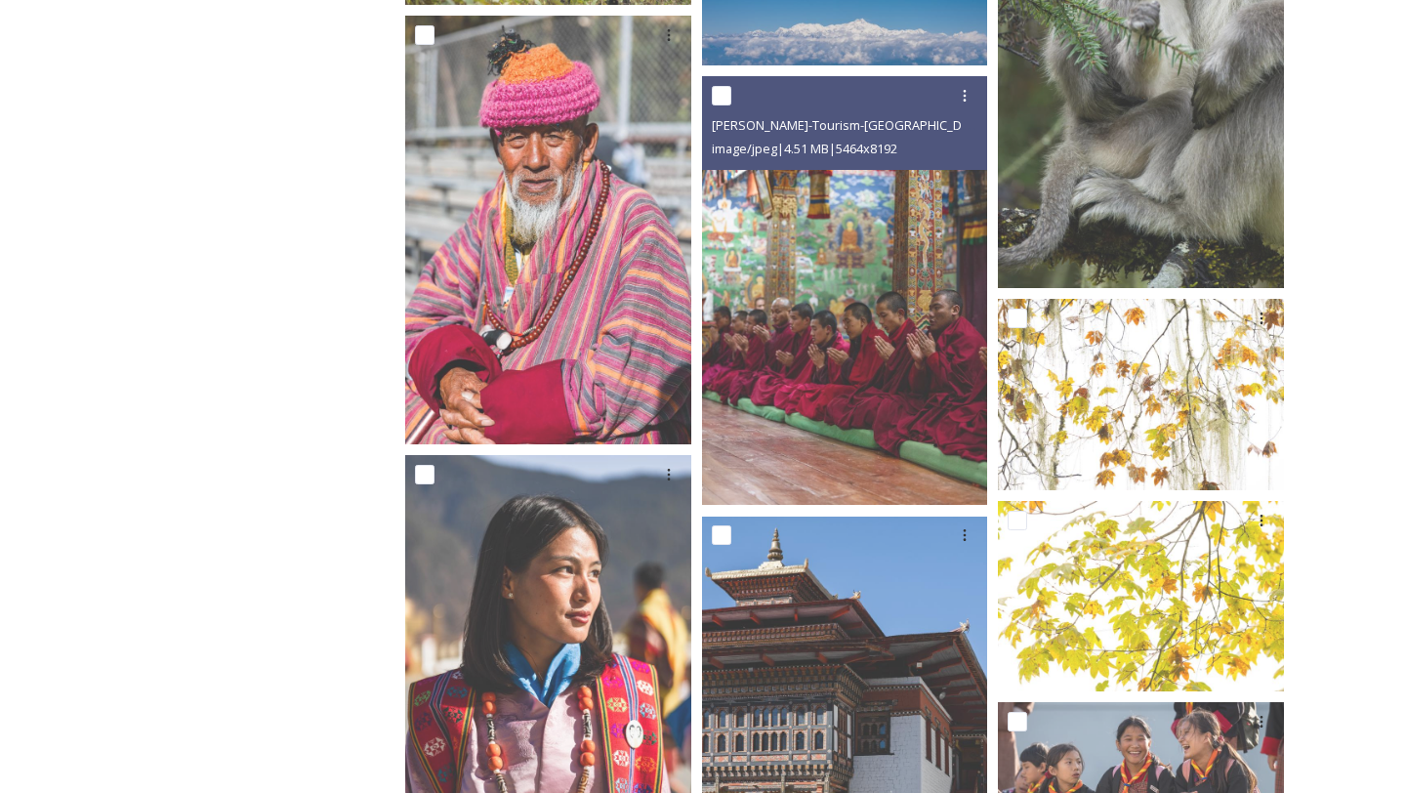
click at [901, 279] on img at bounding box center [845, 290] width 286 height 429
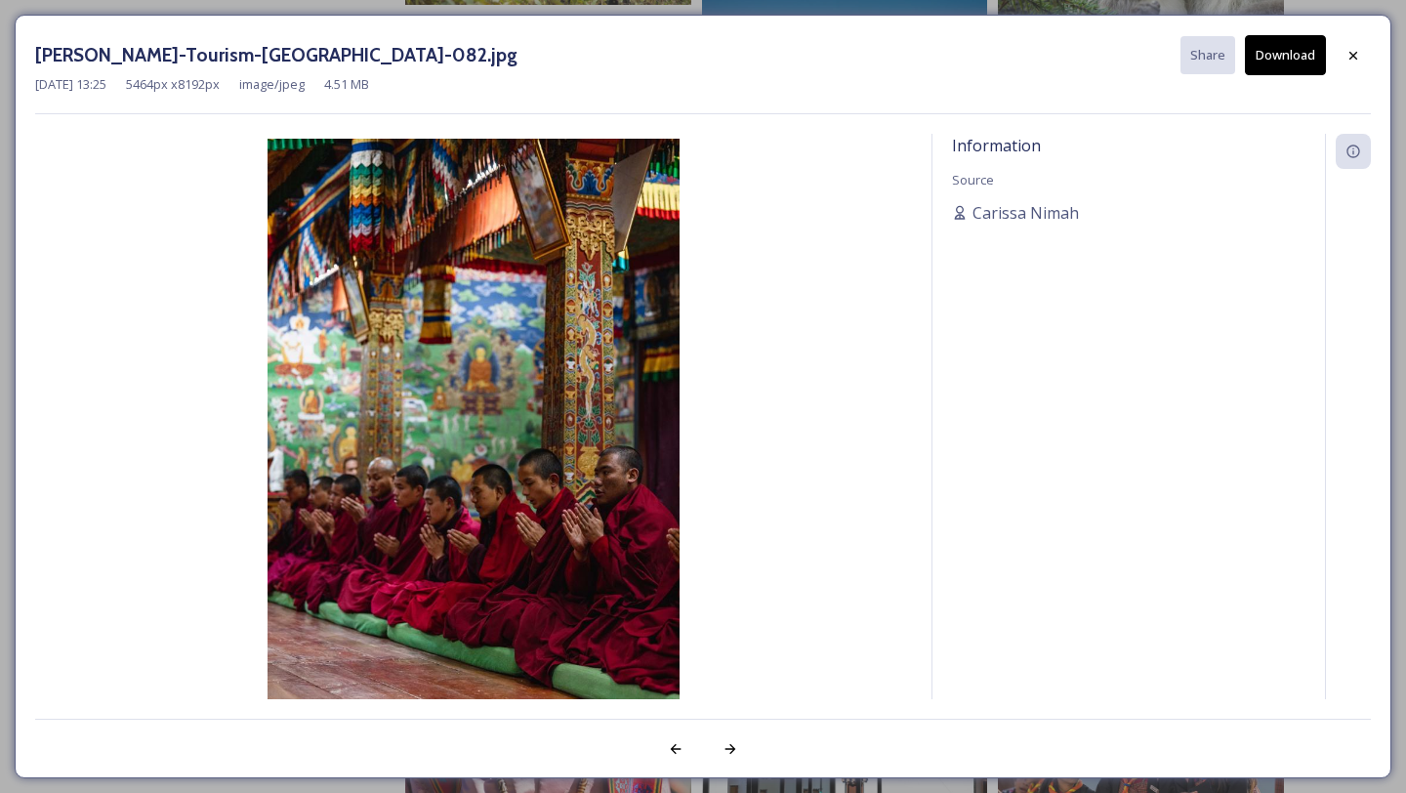
click at [1263, 59] on button "Download" at bounding box center [1285, 55] width 81 height 40
click at [1352, 62] on div at bounding box center [1353, 55] width 35 height 35
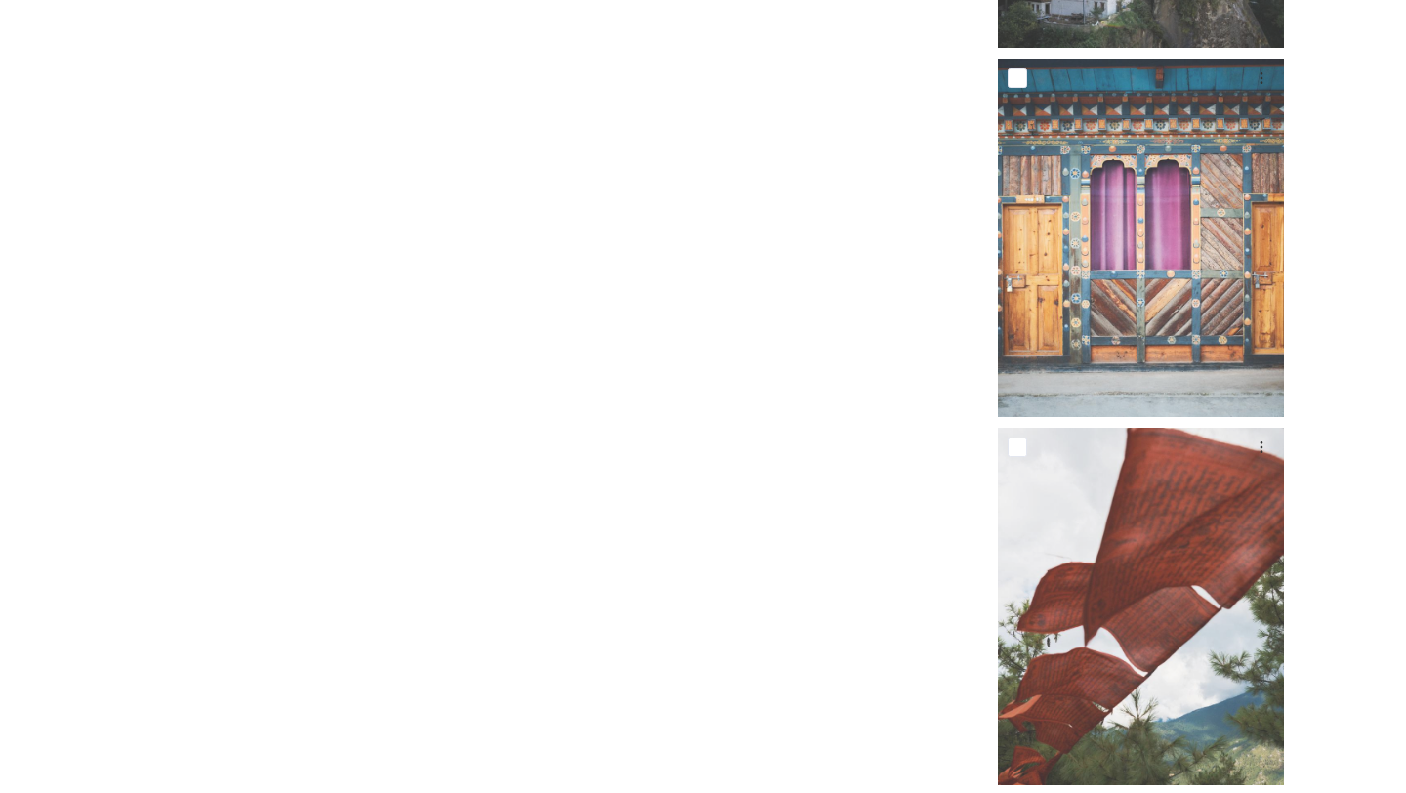
scroll to position [36396, 0]
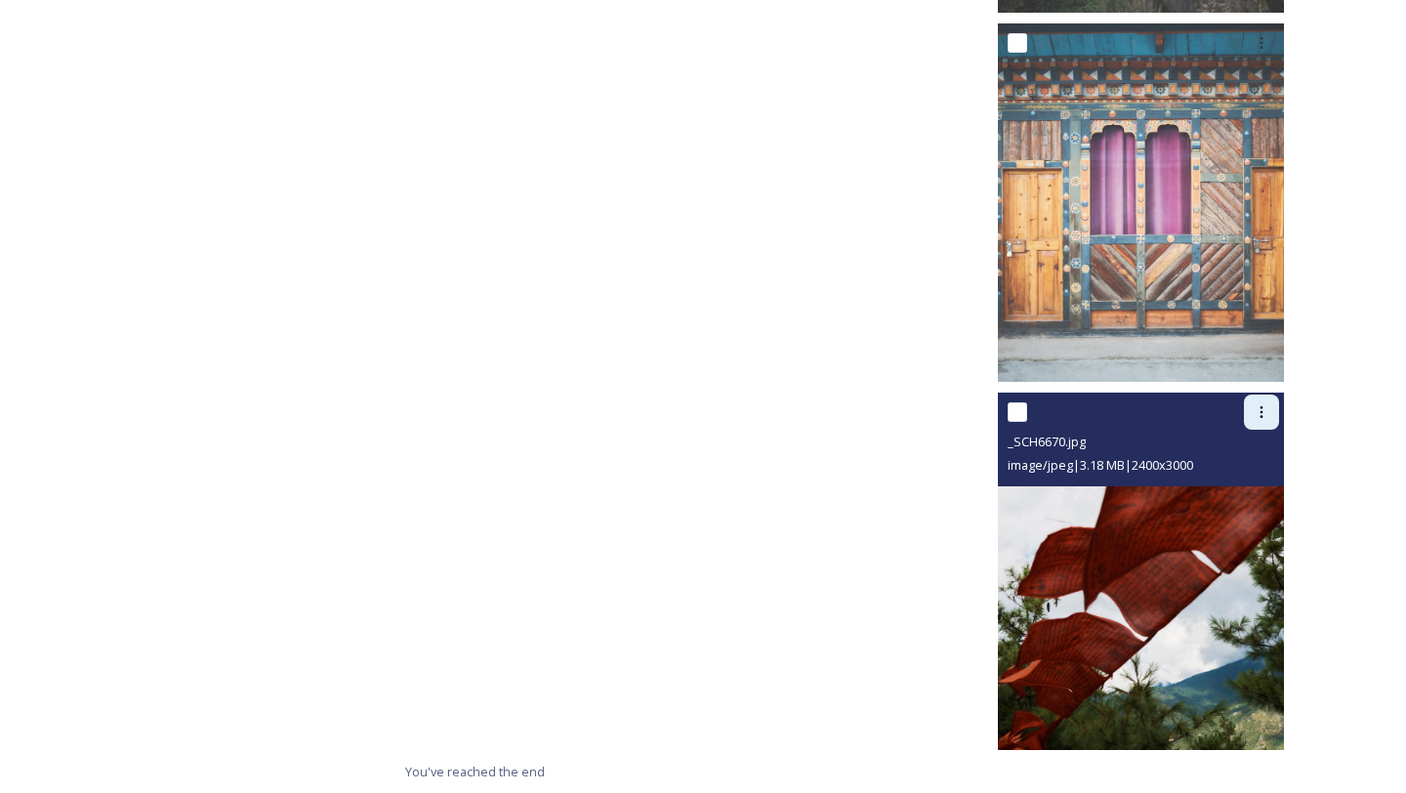
click at [1268, 415] on div at bounding box center [1261, 411] width 35 height 35
click at [1225, 494] on span "Download" at bounding box center [1239, 492] width 60 height 19
